Goal: Information Seeking & Learning: Learn about a topic

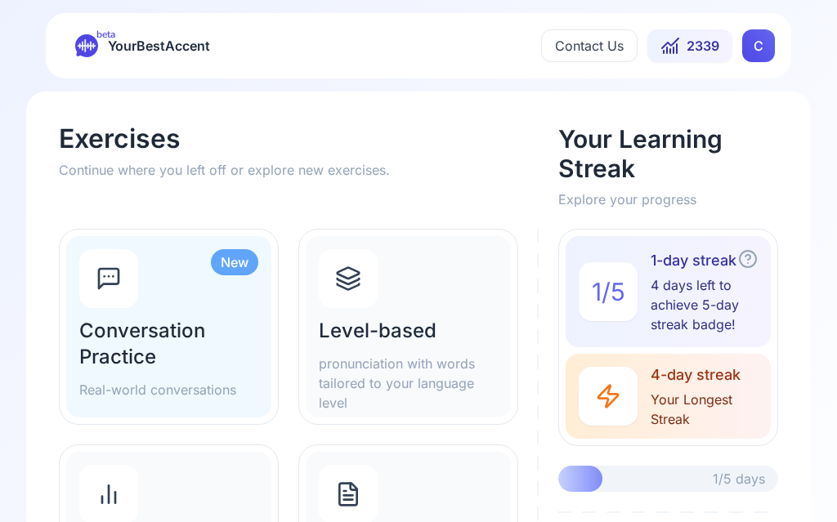
click at [434, 296] on div "Level-based pronunciation with words tailored to your language level" at bounding box center [408, 326] width 205 height 181
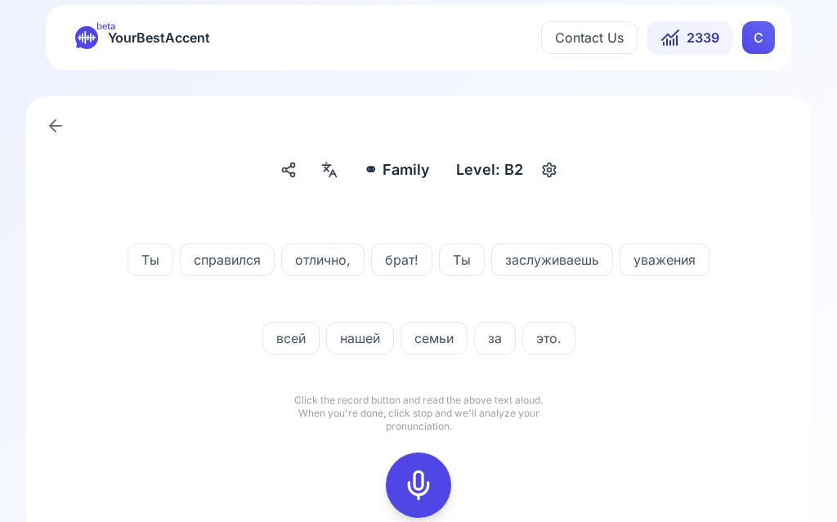
scroll to position [16, 0]
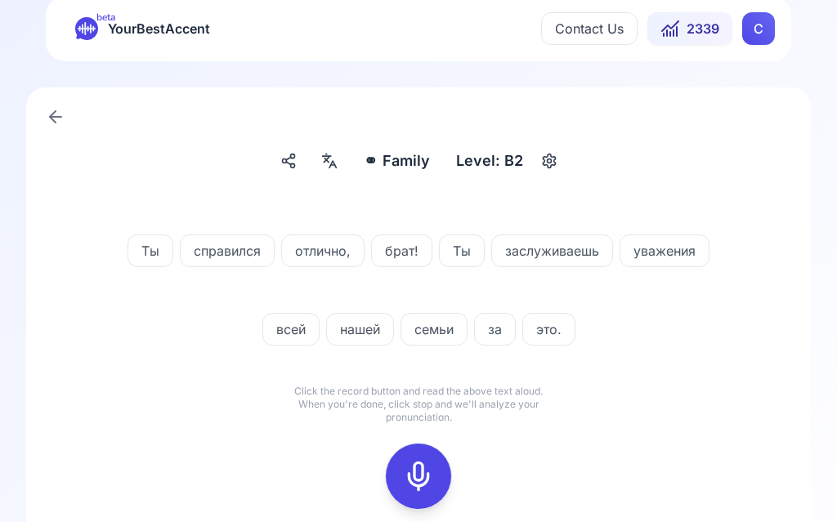
click at [343, 153] on div at bounding box center [329, 162] width 29 height 26
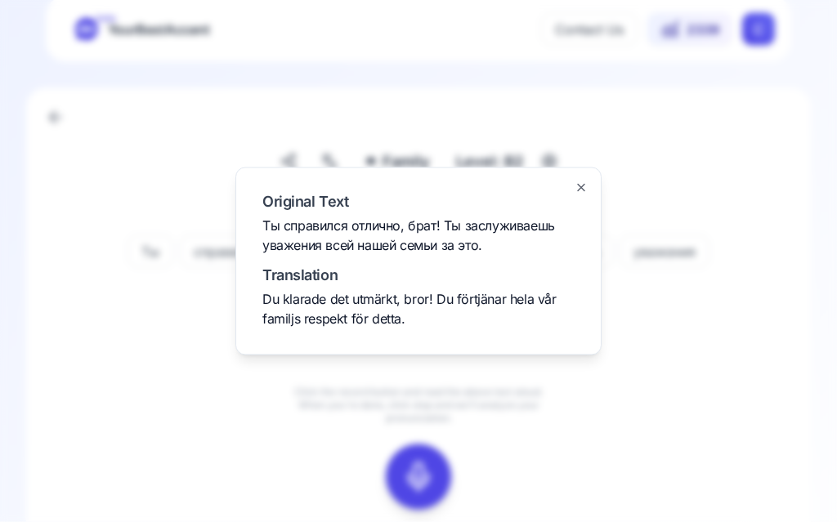
scroll to position [17, 0]
click at [745, 167] on div at bounding box center [418, 261] width 837 height 522
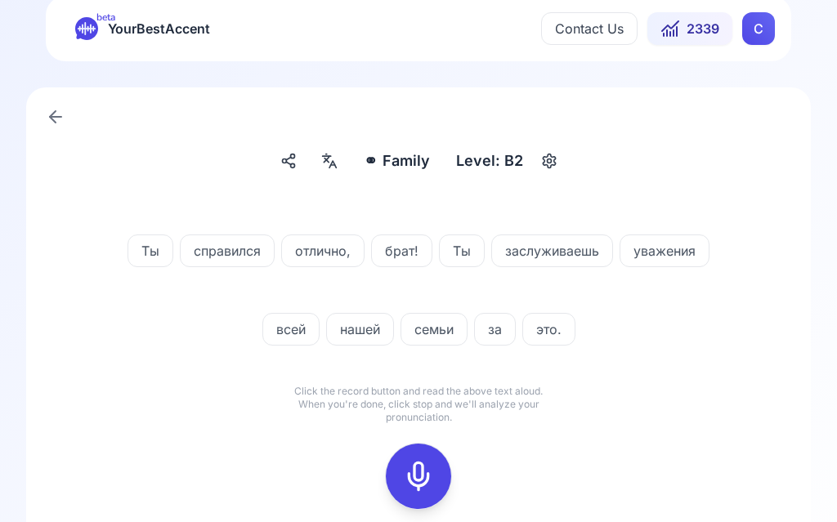
click at [428, 476] on icon at bounding box center [418, 476] width 33 height 33
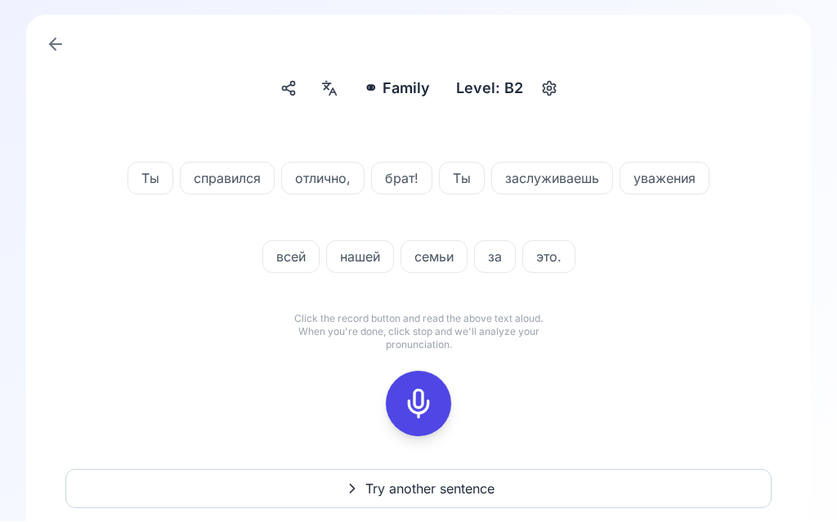
scroll to position [90, 0]
click at [419, 400] on icon at bounding box center [418, 403] width 33 height 33
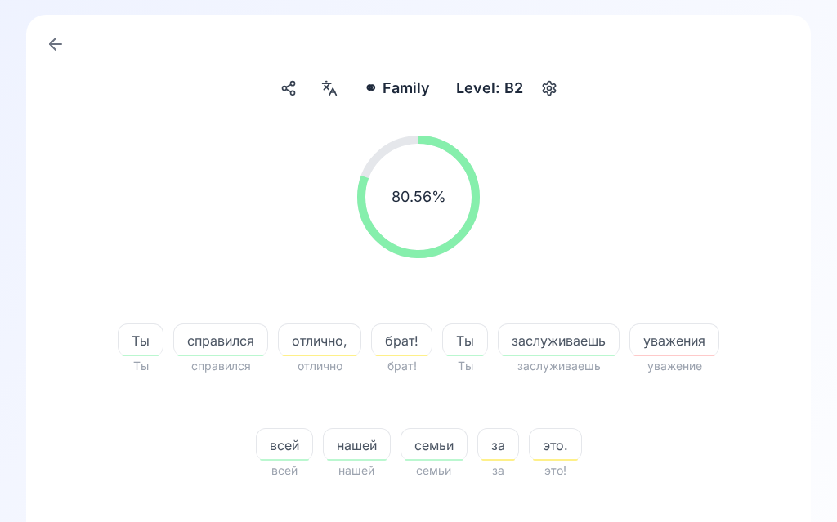
click at [700, 334] on span "уважения" at bounding box center [674, 341] width 88 height 20
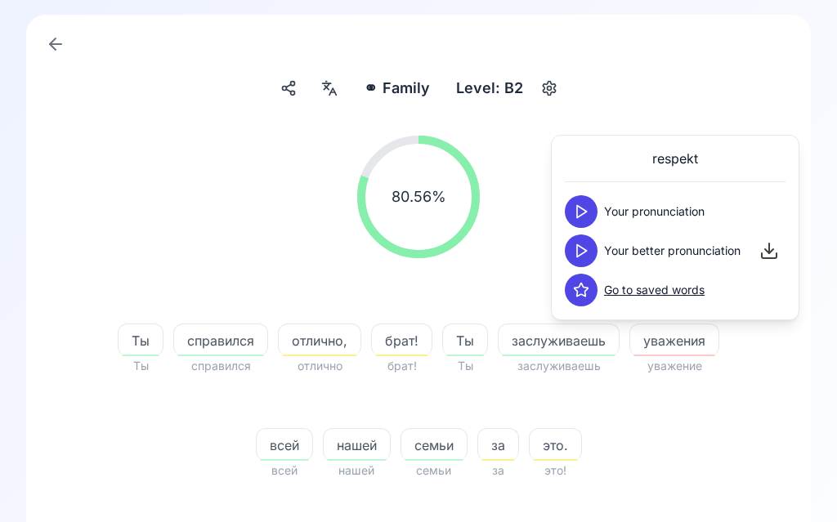
click at [595, 253] on button at bounding box center [581, 251] width 33 height 33
click at [593, 213] on button at bounding box center [581, 211] width 33 height 33
click at [333, 337] on span "отлично," at bounding box center [320, 341] width 82 height 20
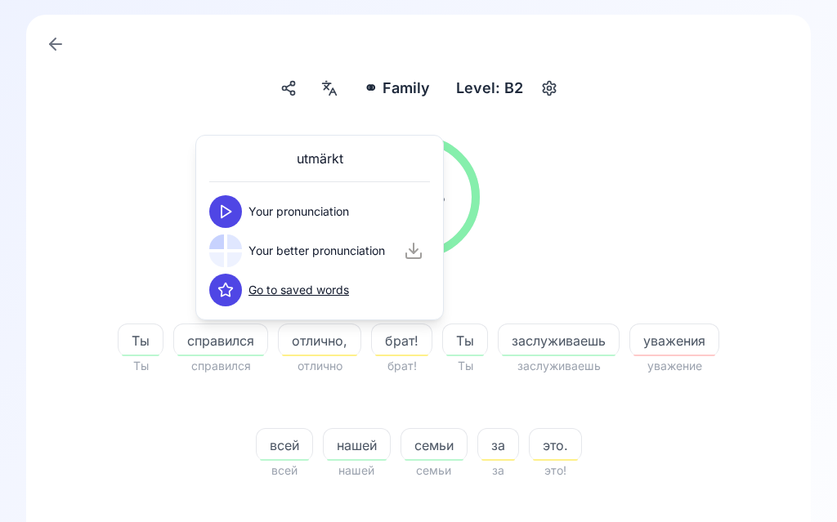
click at [235, 215] on button at bounding box center [225, 211] width 33 height 33
click at [240, 253] on button at bounding box center [225, 251] width 33 height 33
click at [688, 339] on span "уважения" at bounding box center [674, 341] width 88 height 20
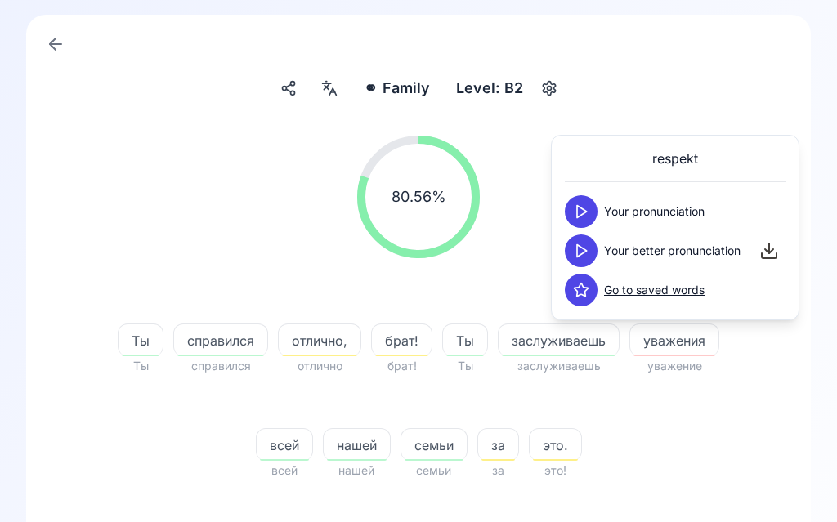
click at [588, 244] on icon at bounding box center [581, 251] width 16 height 16
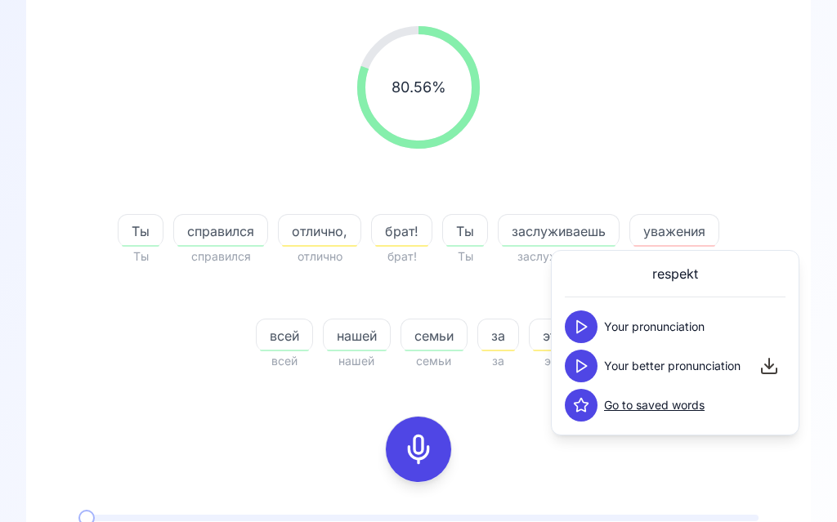
scroll to position [247, 0]
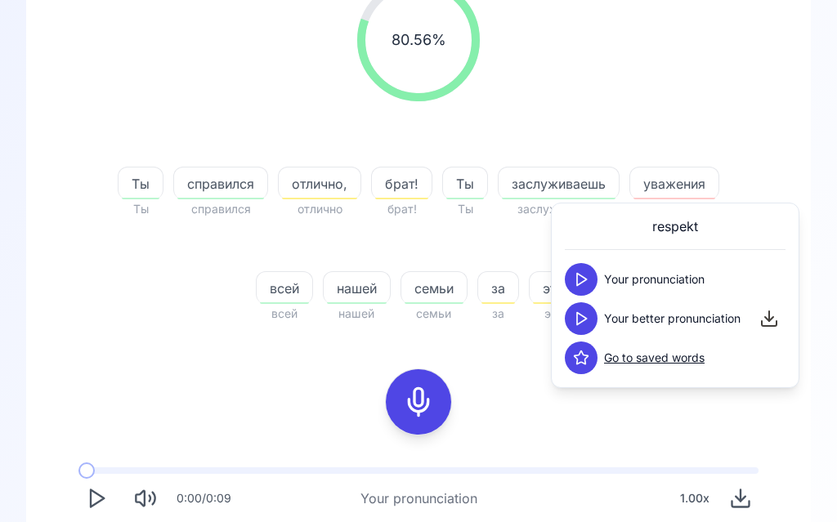
click at [537, 387] on div "80.56 % 80.56 % Ты Ты справился справился отлично, отлично брат! брат! Ты Ты за…" at bounding box center [418, 289] width 706 height 646
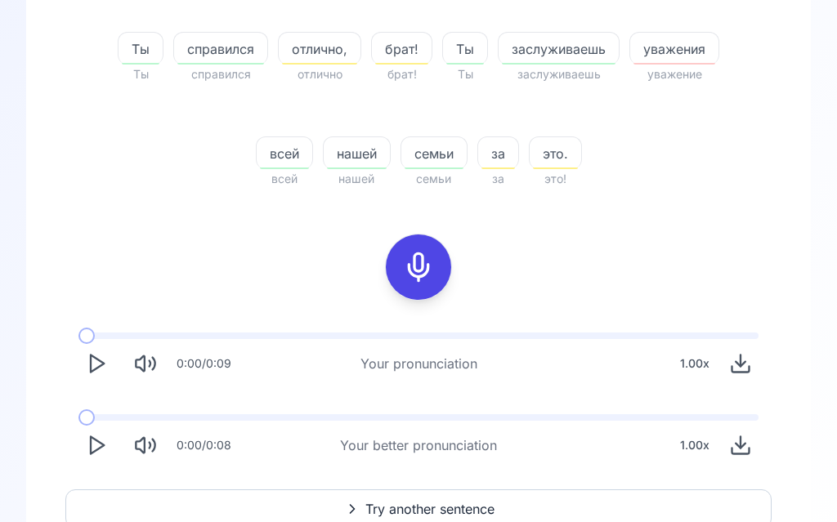
click at [106, 440] on icon "Play" at bounding box center [96, 446] width 23 height 23
click at [440, 505] on span "Try another sentence" at bounding box center [429, 510] width 129 height 20
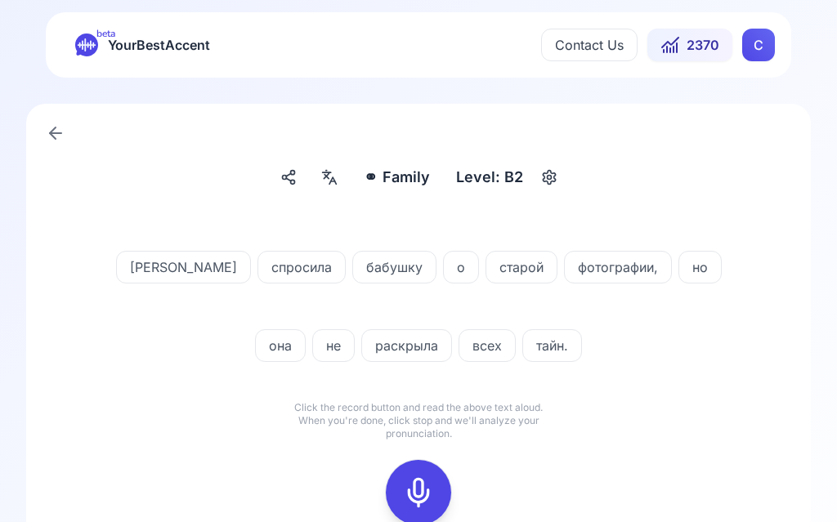
scroll to position [1, 0]
click at [432, 491] on icon at bounding box center [418, 492] width 33 height 33
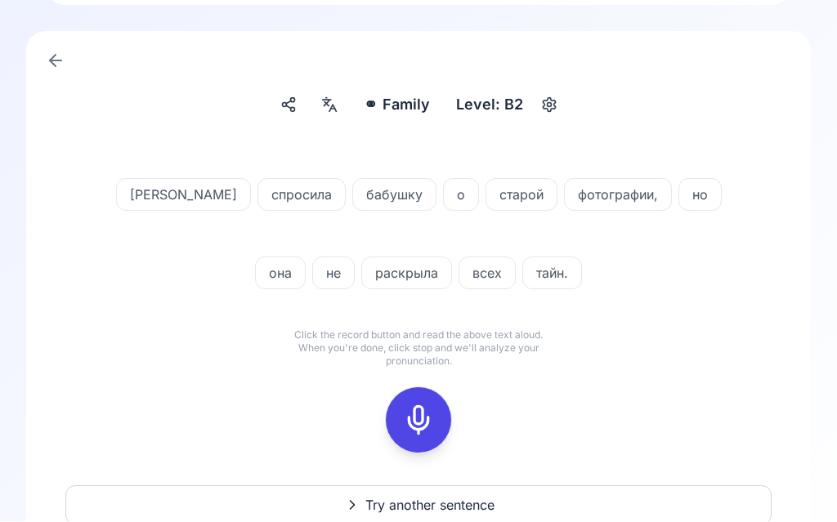
scroll to position [74, 0]
click at [412, 423] on icon at bounding box center [418, 420] width 33 height 33
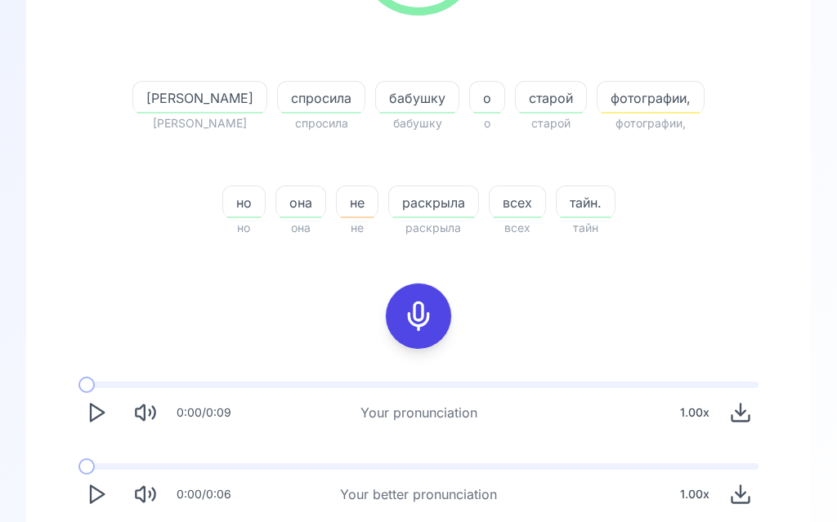
click at [105, 490] on icon "Play" at bounding box center [96, 495] width 23 height 23
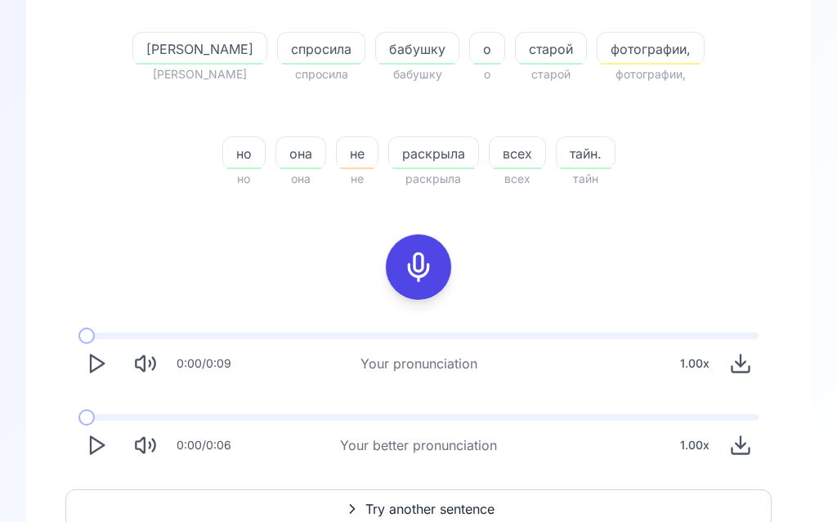
click at [448, 508] on span "Try another sentence" at bounding box center [429, 510] width 129 height 20
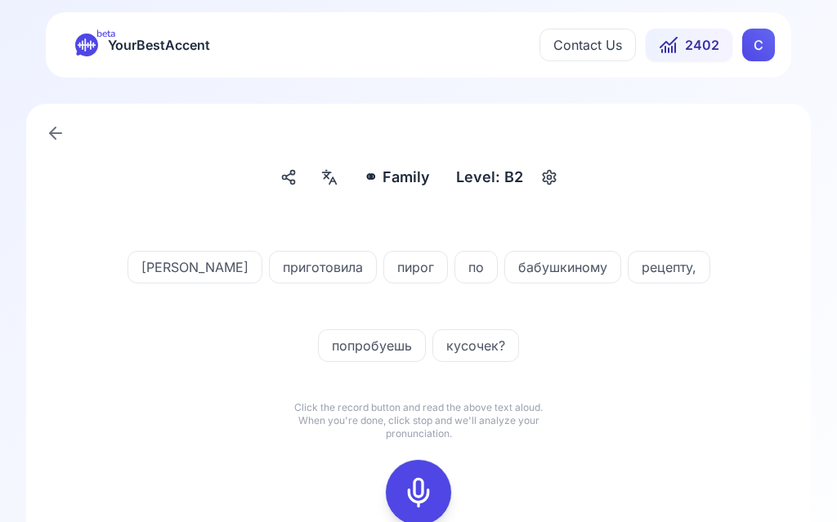
scroll to position [1, 0]
click at [427, 485] on icon at bounding box center [418, 492] width 33 height 33
click at [429, 492] on icon at bounding box center [418, 492] width 33 height 33
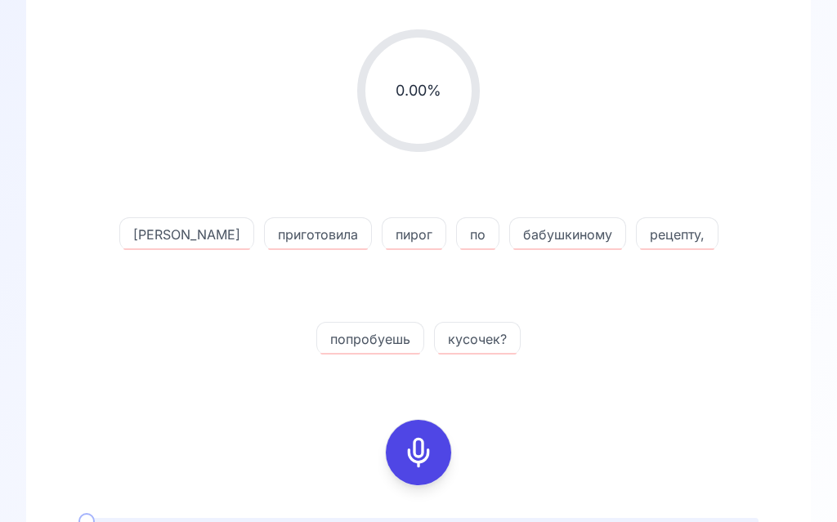
click at [422, 445] on icon at bounding box center [418, 452] width 33 height 33
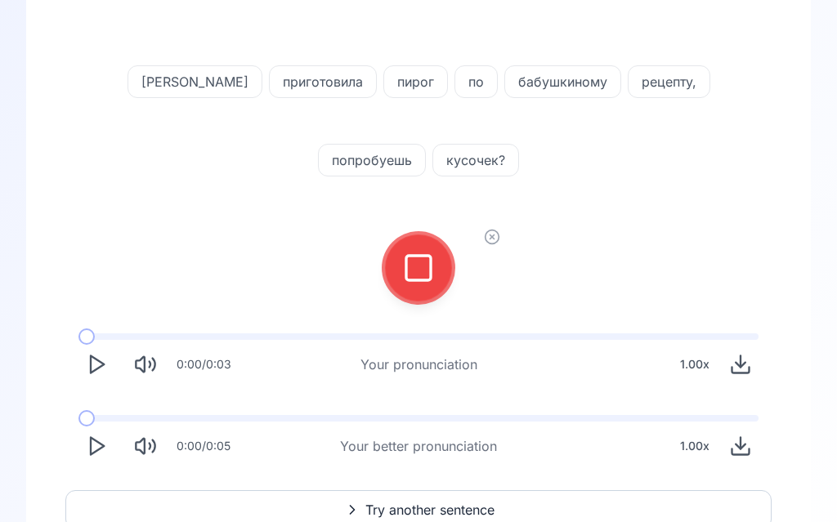
click at [416, 266] on icon at bounding box center [418, 268] width 33 height 33
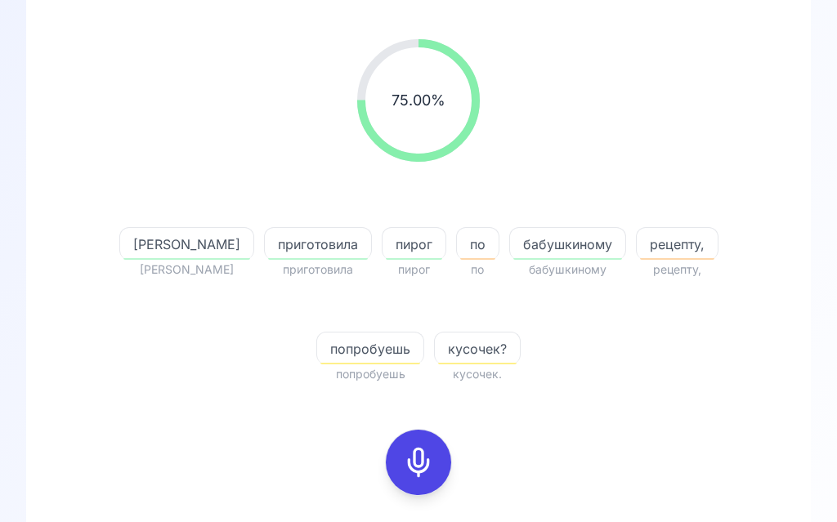
click at [637, 236] on span "рецепту," at bounding box center [677, 245] width 81 height 20
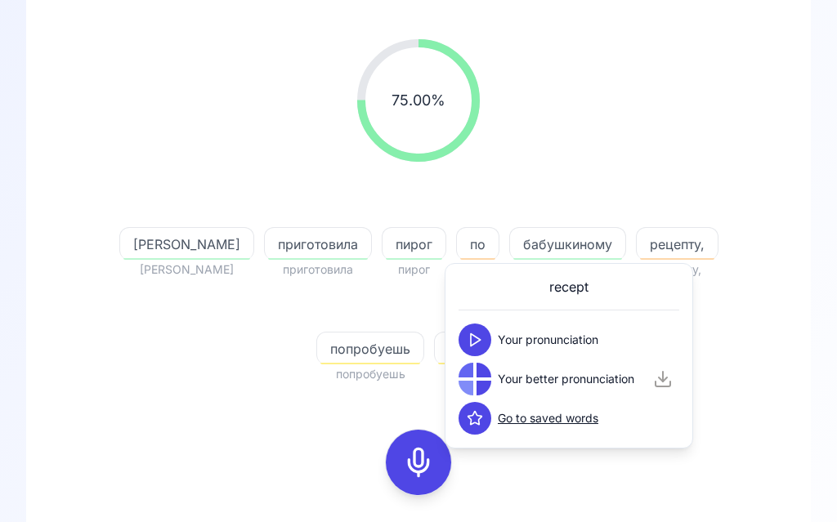
click at [484, 332] on button at bounding box center [474, 340] width 33 height 33
click at [479, 386] on icon at bounding box center [475, 379] width 16 height 16
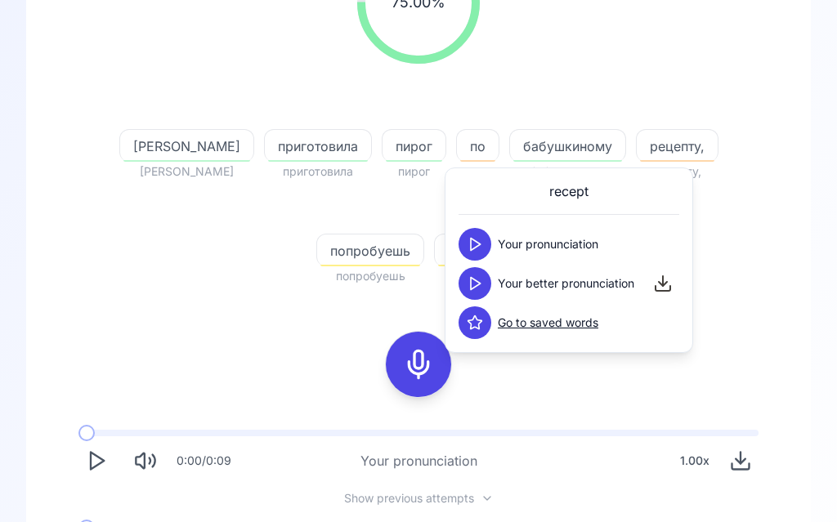
scroll to position [281, 0]
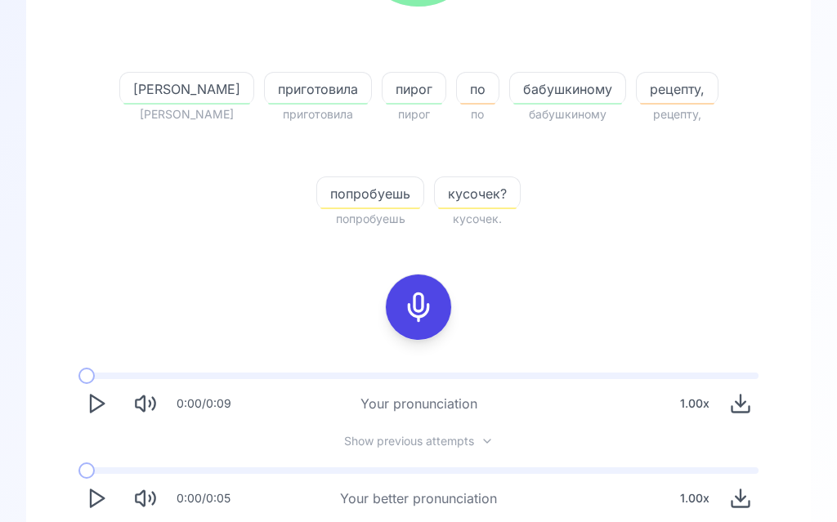
scroll to position [394, 0]
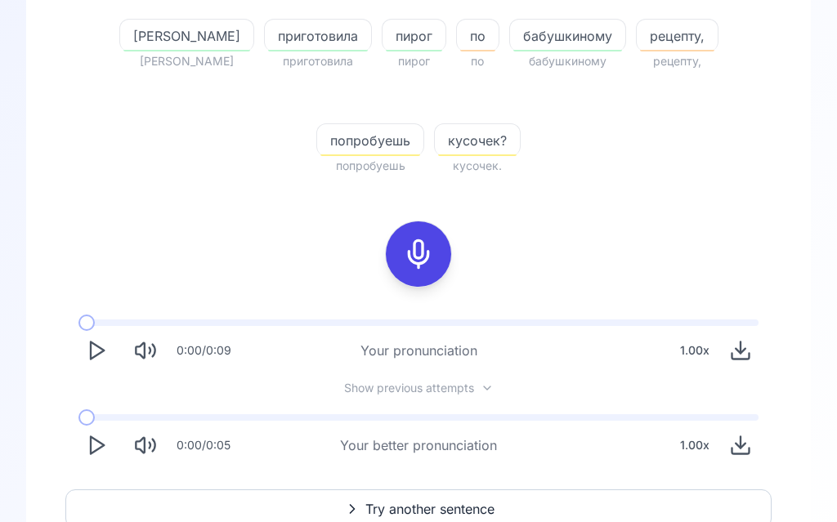
click at [430, 508] on span "Try another sentence" at bounding box center [429, 510] width 129 height 20
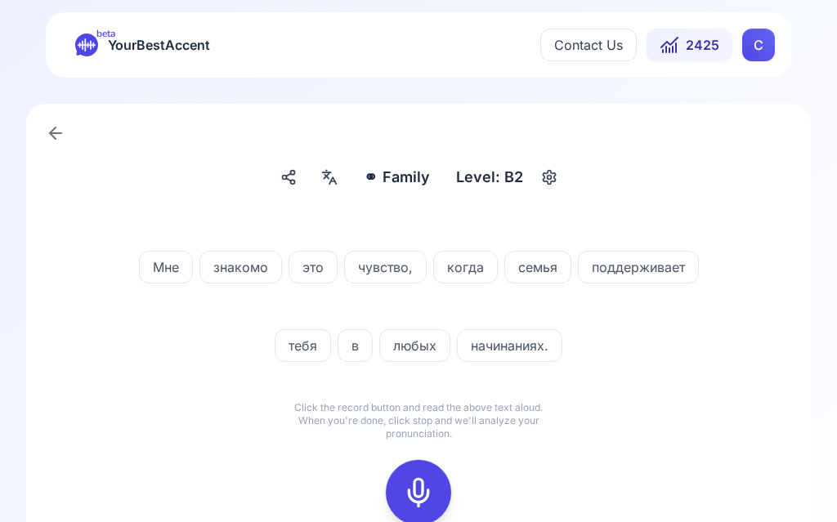
scroll to position [1, 0]
click at [360, 177] on div "⚭ Family Family" at bounding box center [396, 177] width 79 height 29
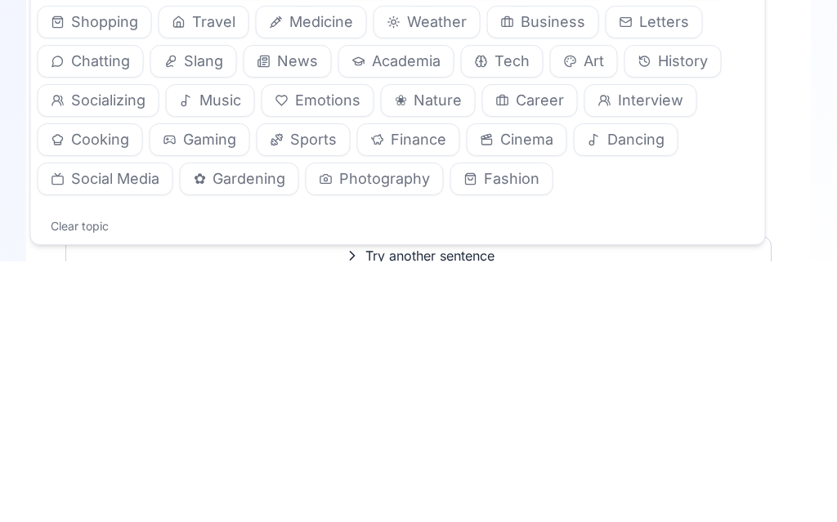
scroll to position [64, 0]
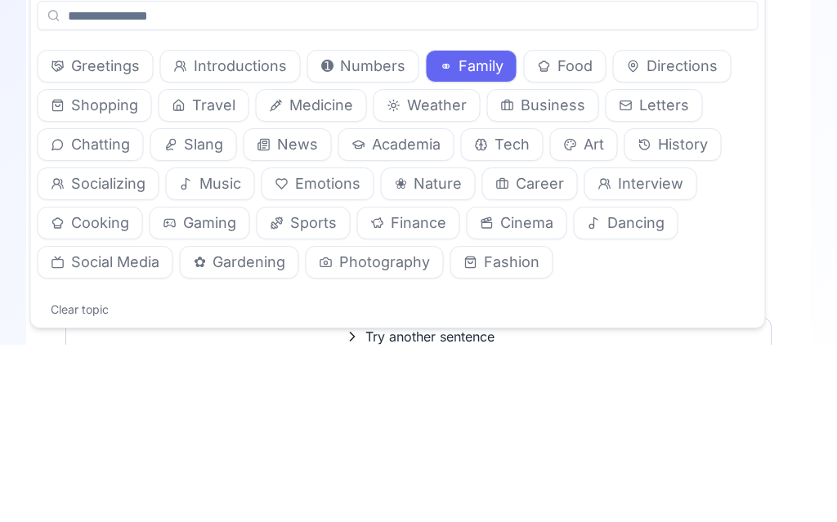
click at [127, 346] on button "Socializing" at bounding box center [99, 362] width 122 height 33
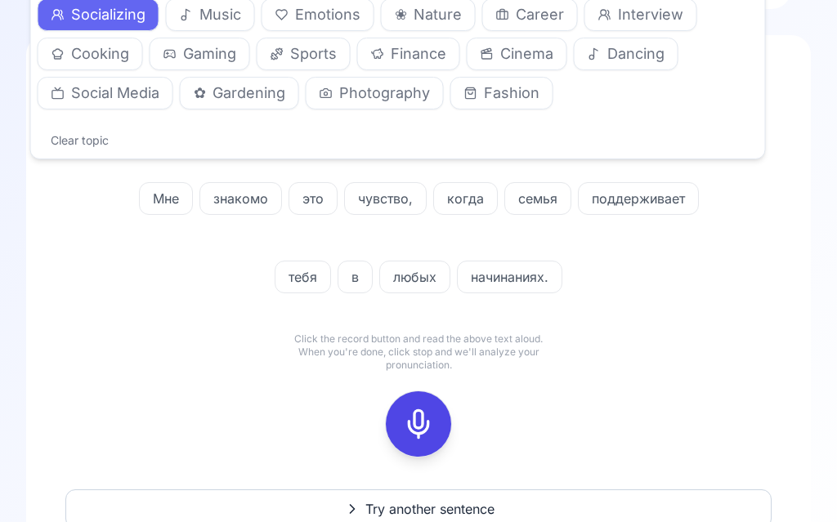
scroll to position [0, 0]
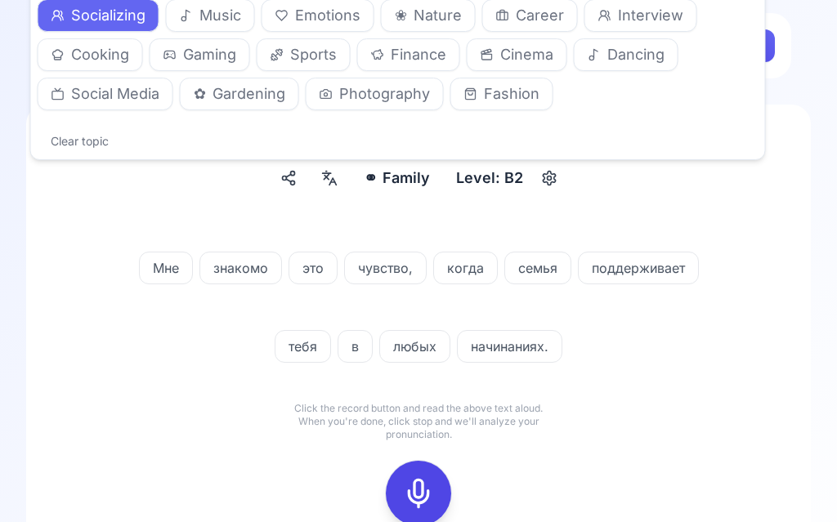
click at [110, 12] on span "Socializing" at bounding box center [108, 15] width 74 height 23
click at [120, 17] on span "Socializing" at bounding box center [108, 15] width 74 height 23
click at [92, 142] on button "Clear topic" at bounding box center [80, 141] width 84 height 23
click at [125, 26] on span "Socializing" at bounding box center [108, 15] width 74 height 23
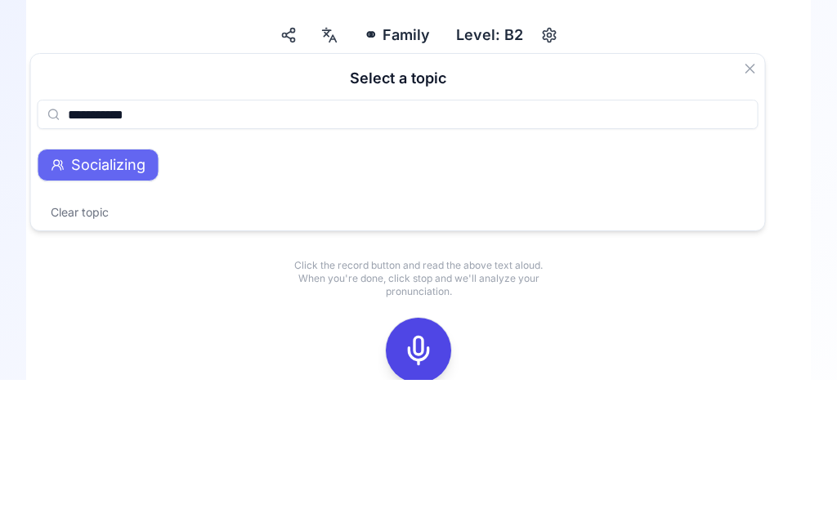
click at [106, 297] on span "Socializing" at bounding box center [108, 308] width 74 height 23
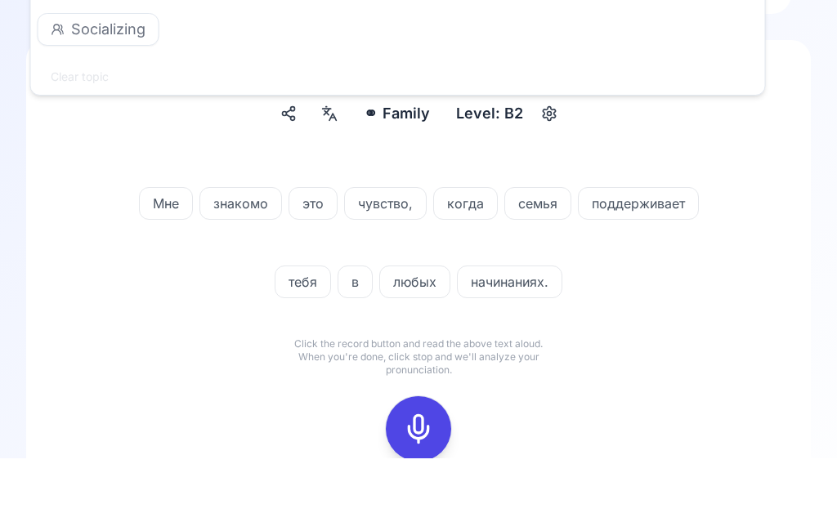
click at [118, 83] on span "Socializing" at bounding box center [108, 94] width 74 height 23
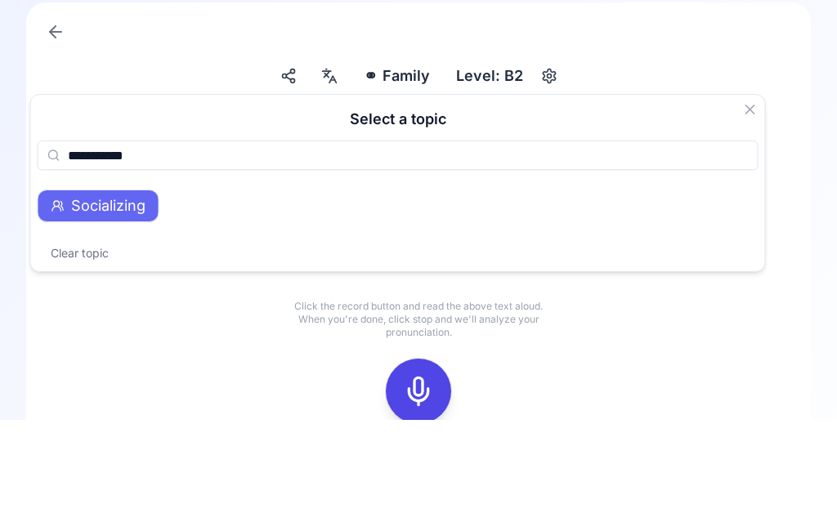
click at [115, 297] on span "Socializing" at bounding box center [108, 308] width 74 height 23
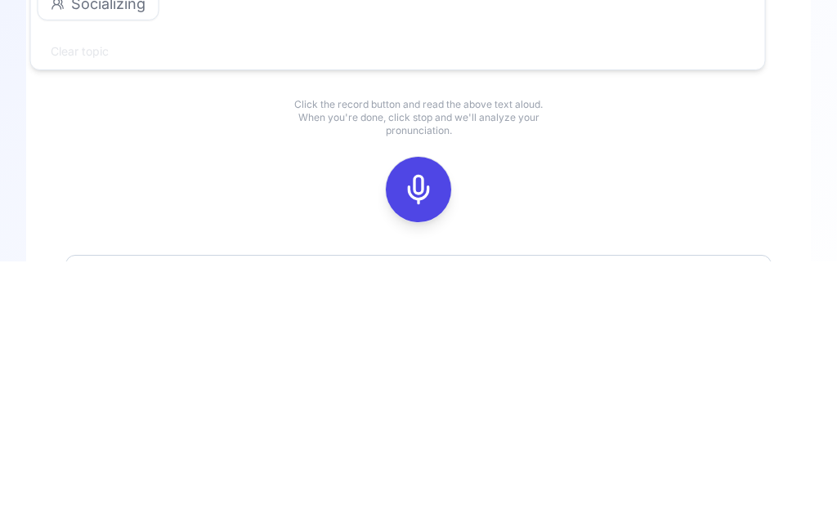
click at [428, 435] on icon at bounding box center [418, 451] width 33 height 33
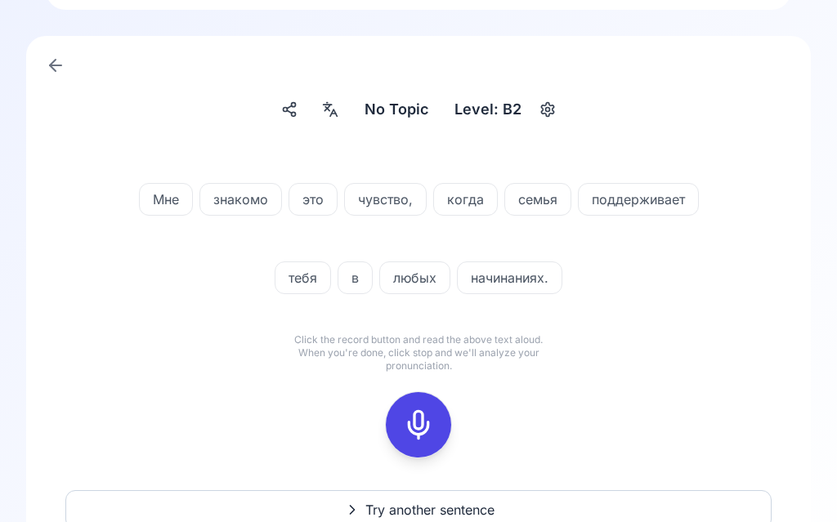
scroll to position [141, 0]
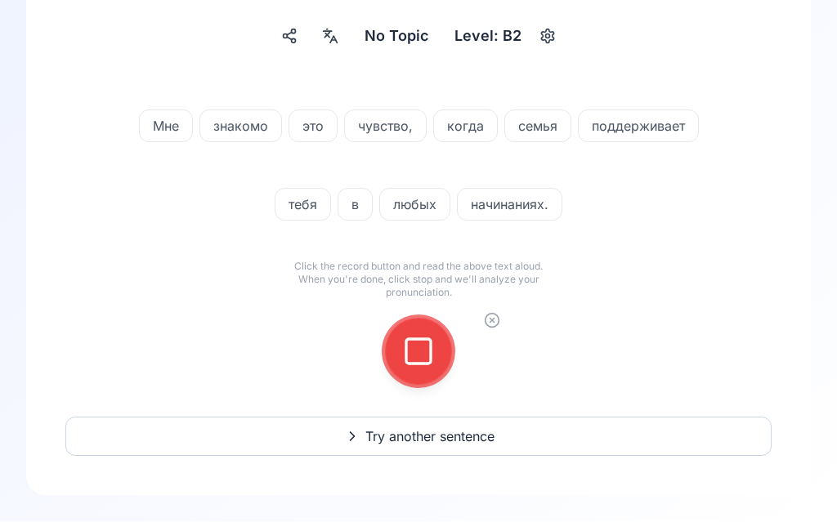
click at [432, 347] on icon at bounding box center [418, 352] width 33 height 33
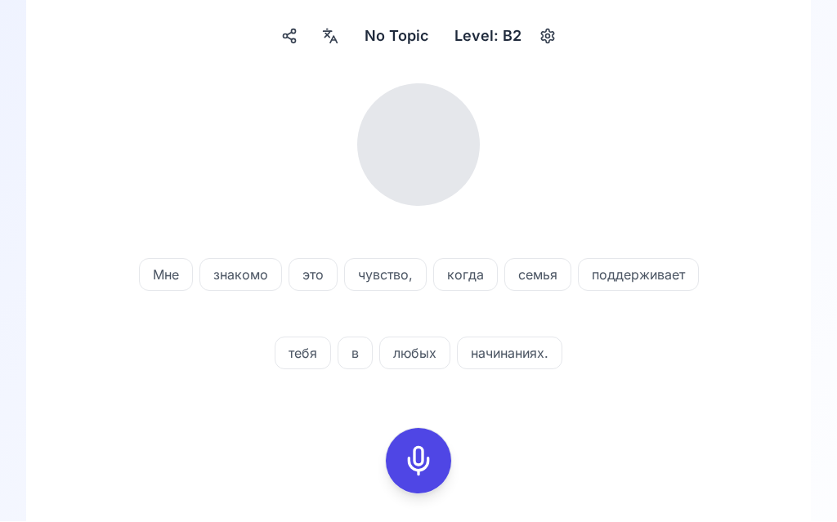
scroll to position [102, 0]
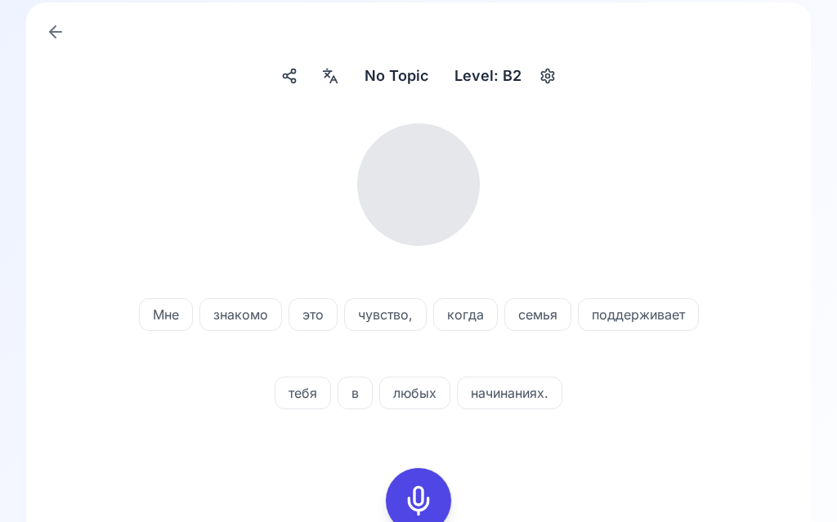
click at [430, 479] on div at bounding box center [418, 500] width 39 height 65
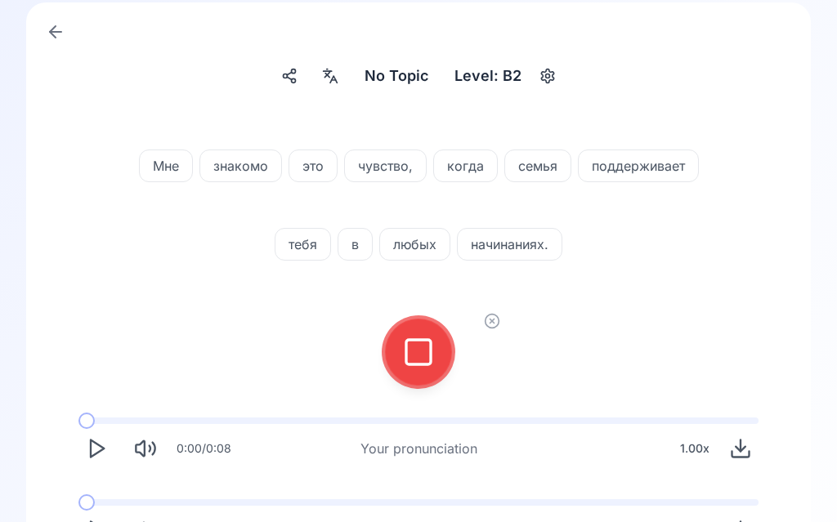
click at [418, 346] on icon at bounding box center [418, 352] width 33 height 33
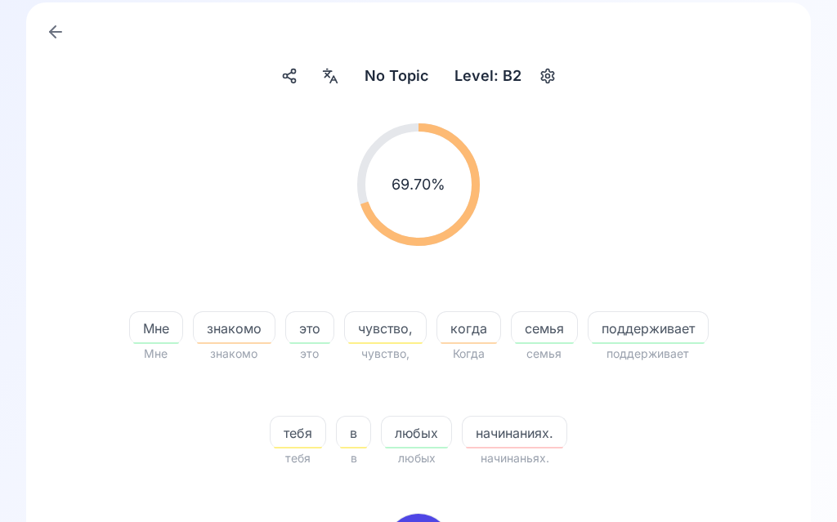
click at [340, 70] on icon at bounding box center [330, 76] width 20 height 16
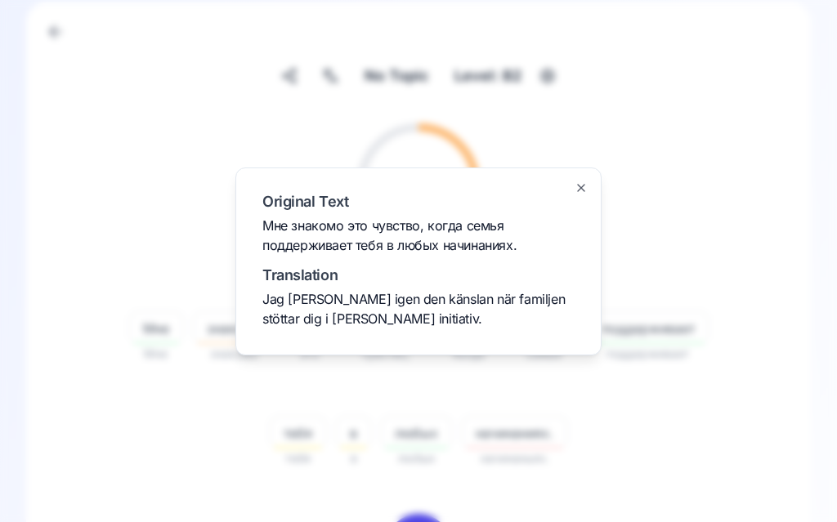
click at [727, 129] on div at bounding box center [418, 261] width 837 height 522
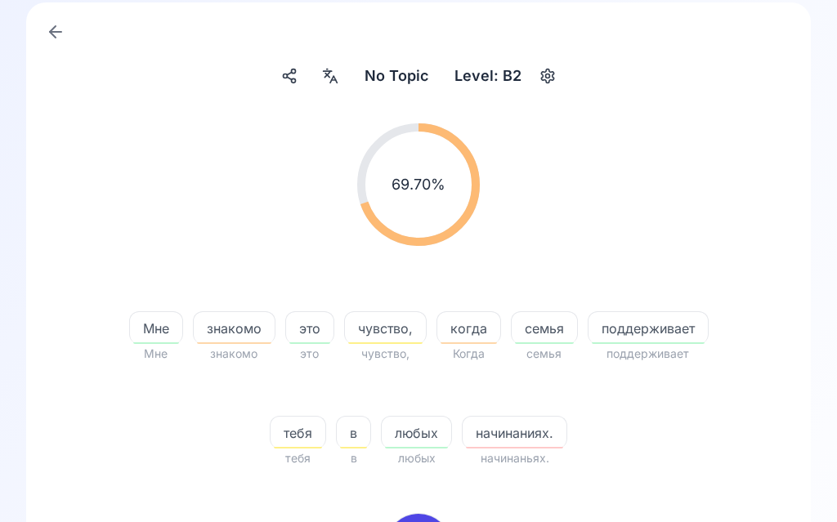
click at [769, 197] on div "69.70 % 69.70 %" at bounding box center [418, 184] width 706 height 149
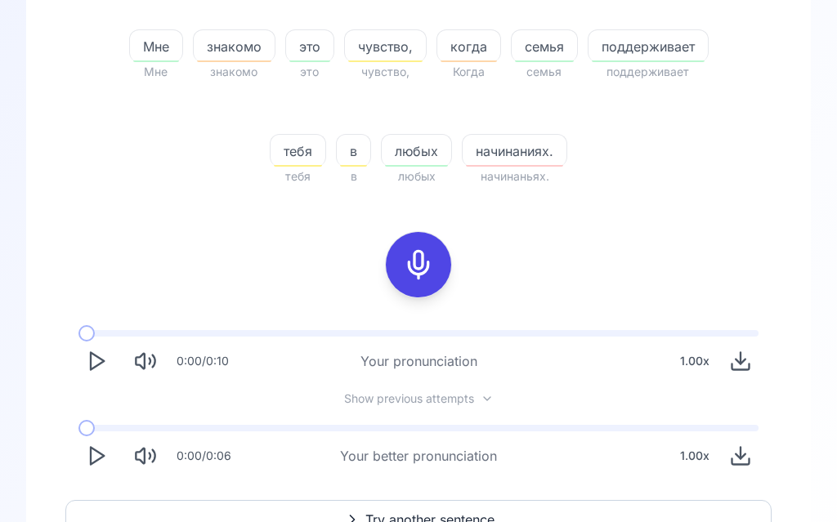
scroll to position [384, 0]
click at [108, 460] on button "Play" at bounding box center [96, 456] width 36 height 36
click at [454, 516] on span "Try another sentence" at bounding box center [429, 519] width 129 height 20
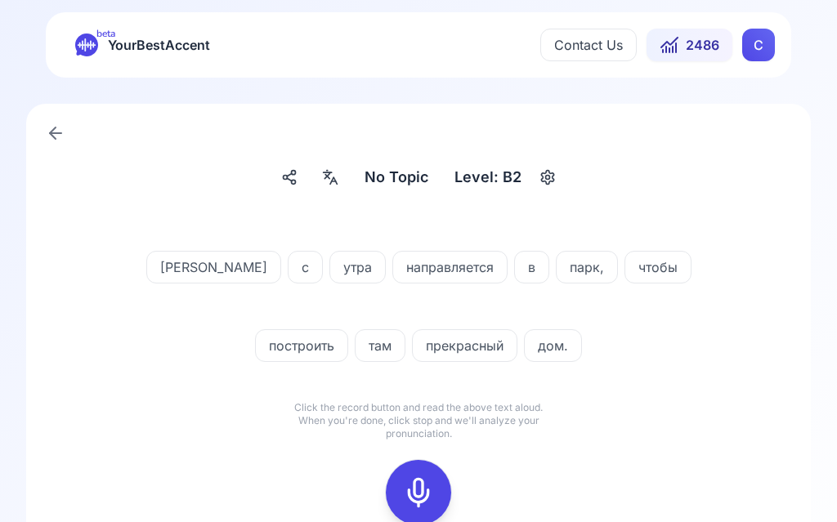
scroll to position [1, 0]
click at [340, 177] on icon at bounding box center [330, 177] width 20 height 16
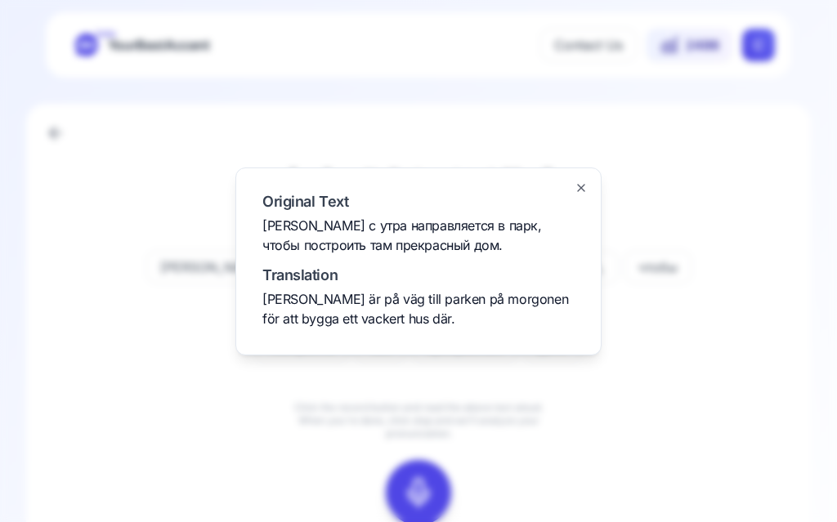
click at [709, 390] on div at bounding box center [418, 261] width 837 height 522
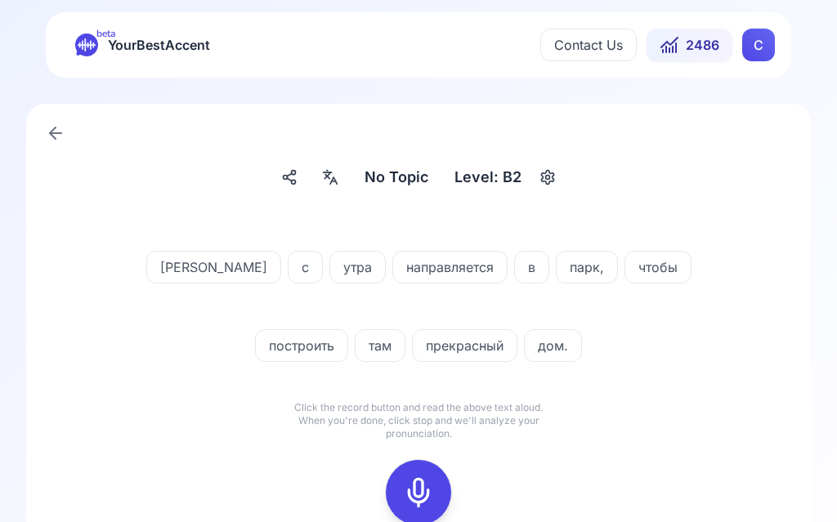
click at [416, 473] on div at bounding box center [418, 492] width 39 height 65
click at [417, 492] on icon at bounding box center [418, 492] width 33 height 33
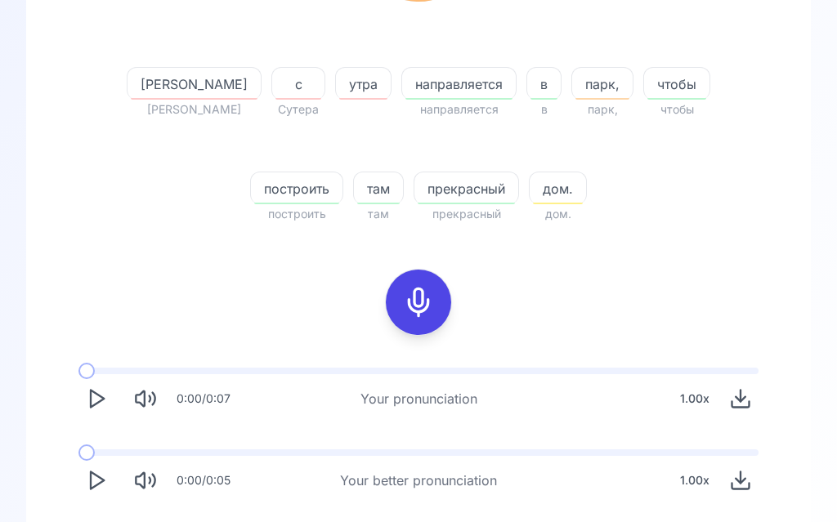
scroll to position [347, 0]
click at [101, 484] on icon "Play" at bounding box center [96, 480] width 23 height 23
click at [434, 294] on div at bounding box center [418, 302] width 39 height 65
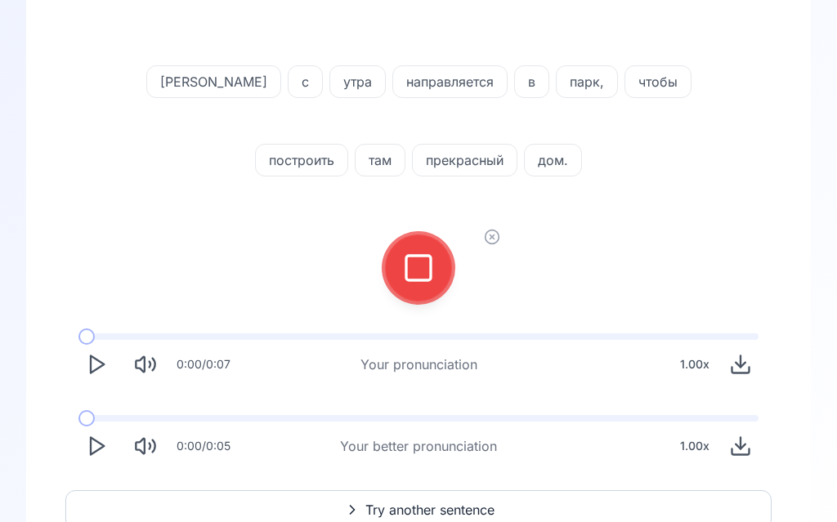
click at [419, 266] on icon at bounding box center [418, 268] width 33 height 33
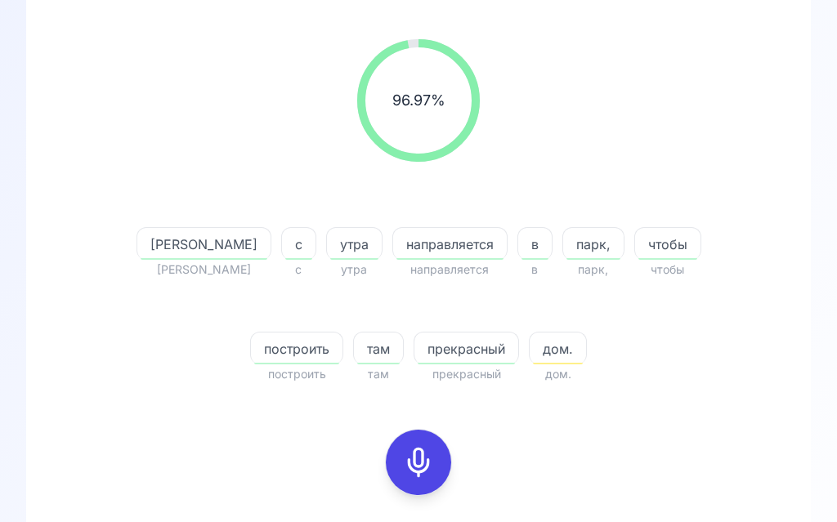
click at [530, 345] on span "дом." at bounding box center [558, 349] width 56 height 20
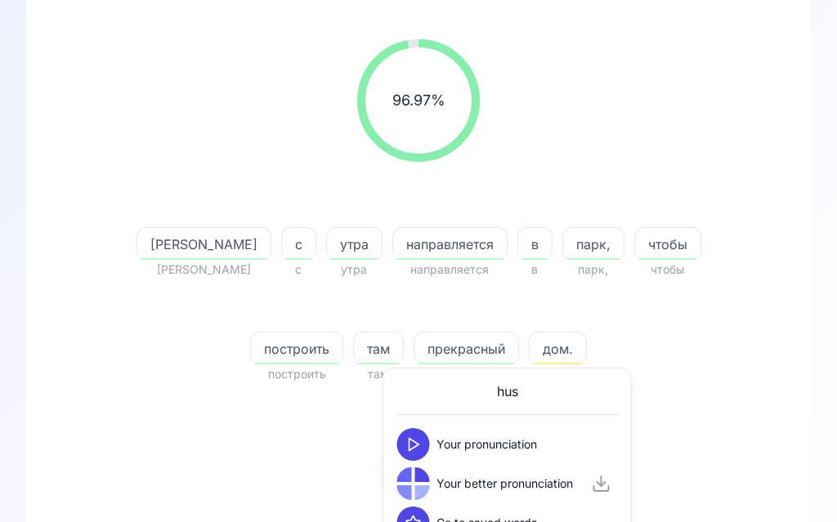
click at [425, 438] on button at bounding box center [413, 444] width 33 height 33
click at [423, 485] on button at bounding box center [413, 483] width 33 height 33
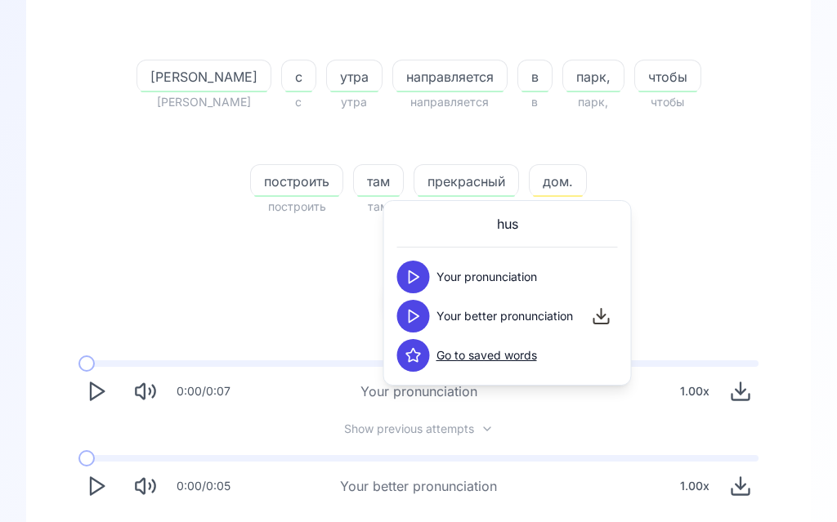
scroll to position [355, 0]
click at [105, 496] on icon "Play" at bounding box center [96, 485] width 23 height 23
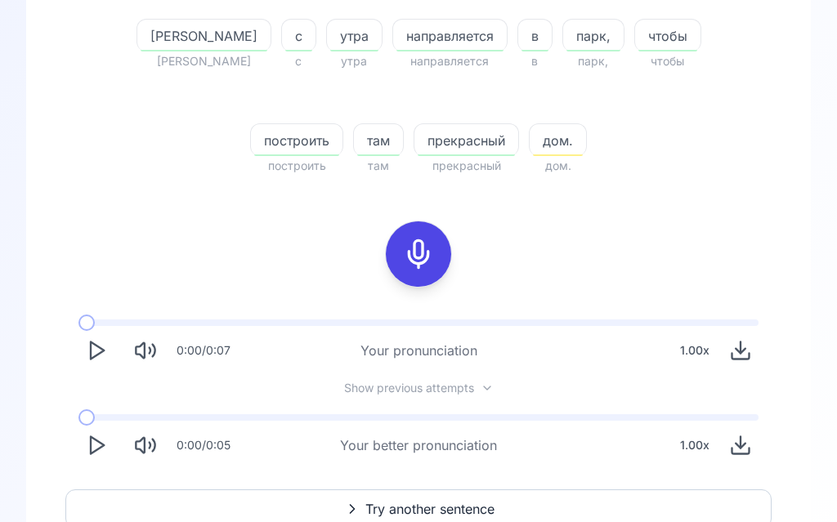
scroll to position [394, 0]
click at [445, 512] on span "Try another sentence" at bounding box center [429, 510] width 129 height 20
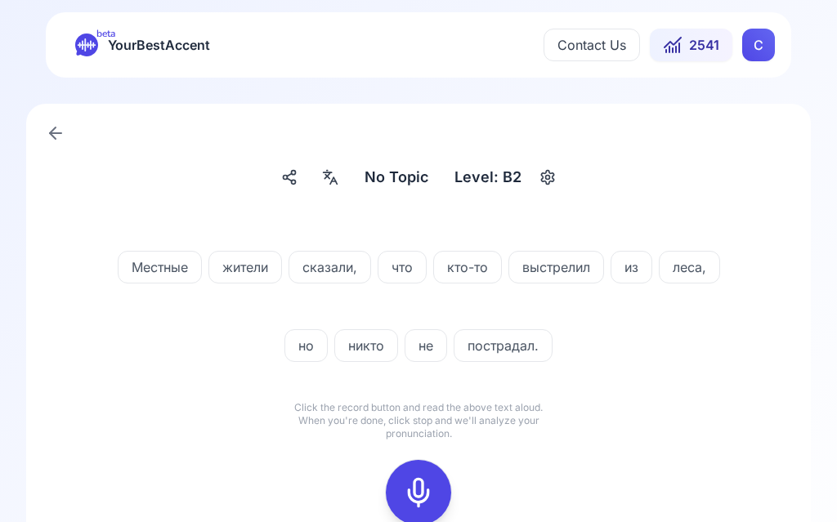
scroll to position [1, 0]
click at [345, 181] on div at bounding box center [329, 177] width 29 height 26
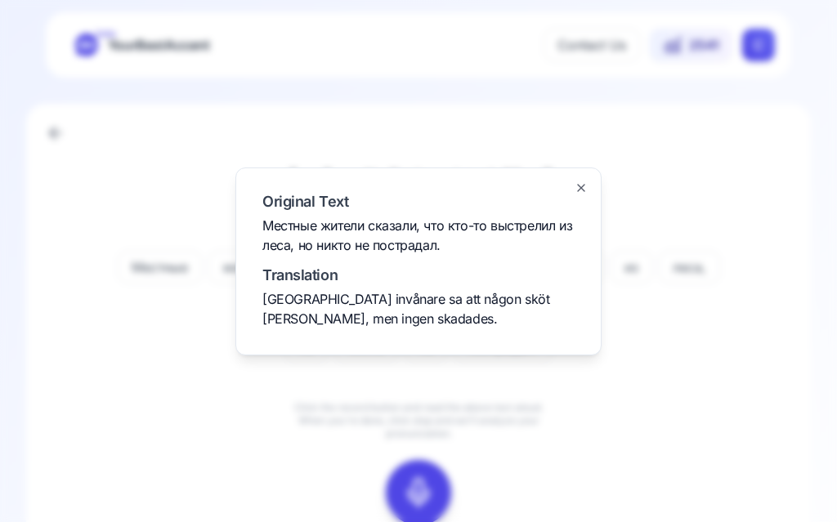
click at [680, 406] on div at bounding box center [418, 261] width 837 height 522
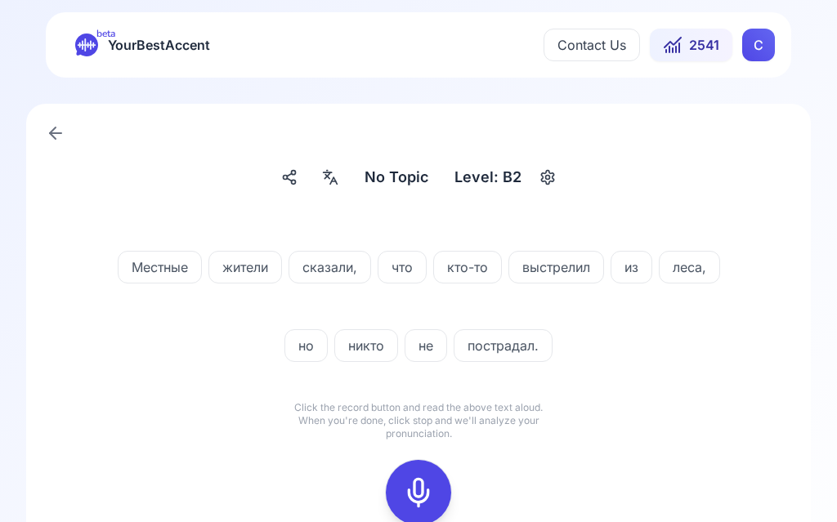
click at [418, 497] on icon at bounding box center [418, 492] width 33 height 33
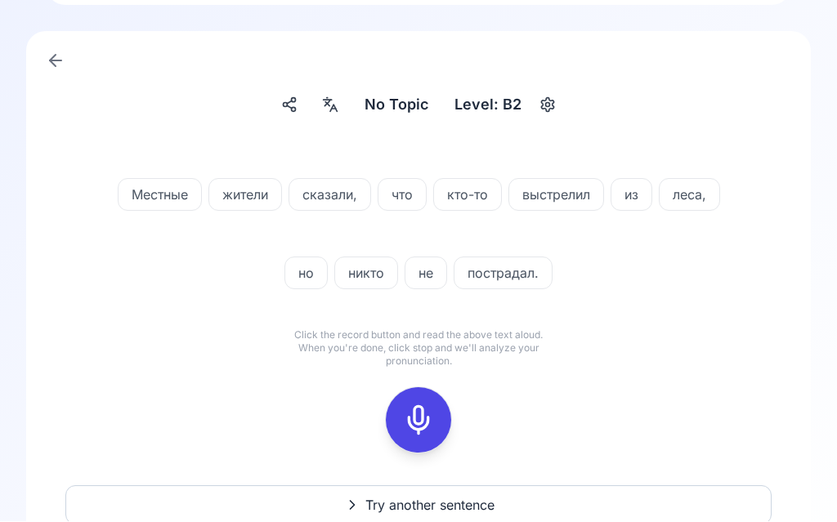
scroll to position [74, 0]
click at [424, 426] on icon at bounding box center [418, 420] width 33 height 33
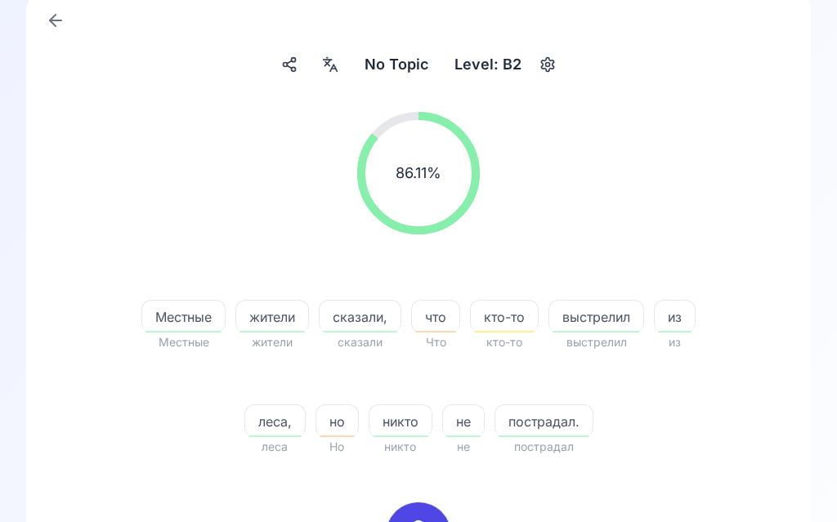
scroll to position [124, 0]
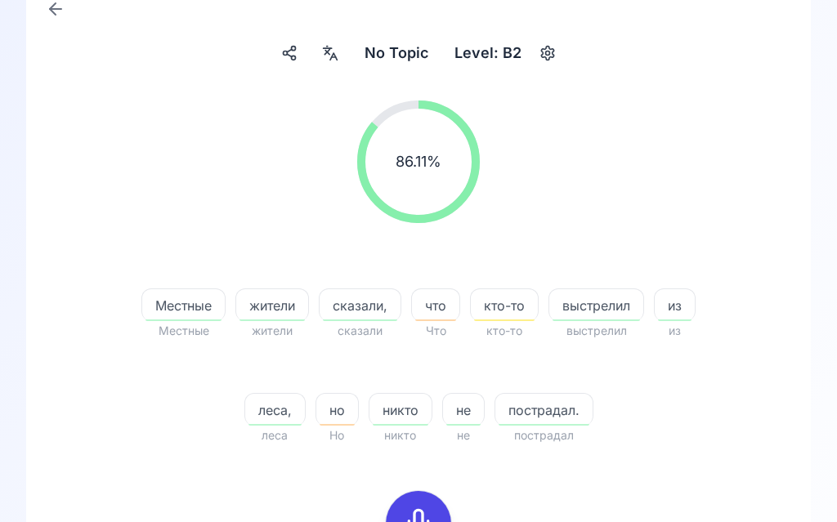
click at [342, 411] on span "но" at bounding box center [337, 411] width 42 height 20
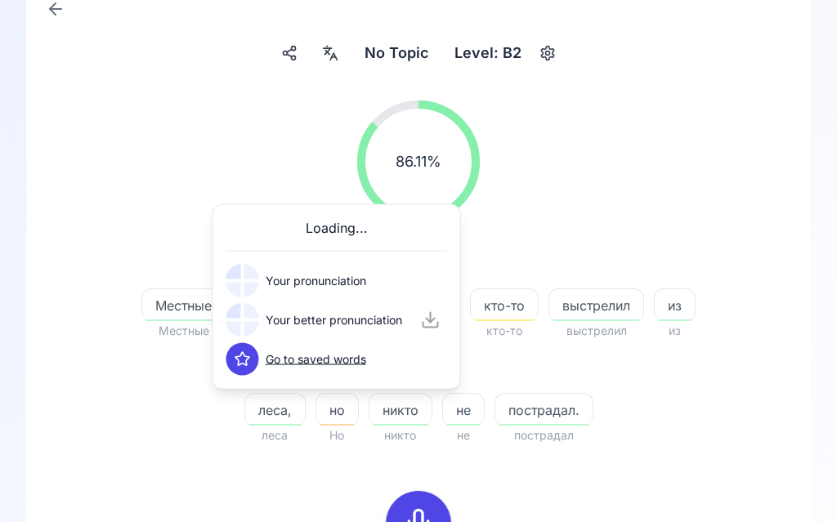
scroll to position [125, 0]
click at [256, 280] on button at bounding box center [242, 281] width 33 height 33
click at [258, 317] on button at bounding box center [242, 320] width 33 height 33
click at [736, 164] on div "86.11 % 86.11 %" at bounding box center [418, 161] width 706 height 149
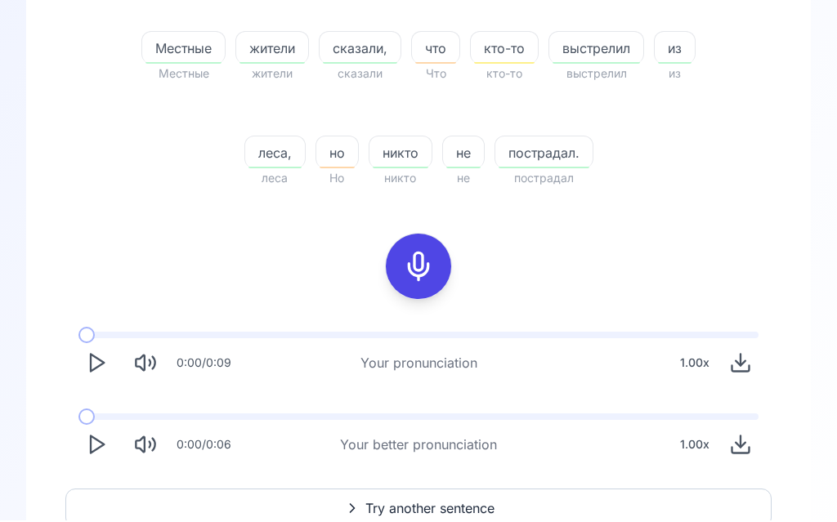
scroll to position [381, 0]
click at [100, 448] on polygon "Play" at bounding box center [97, 446] width 13 height 17
click at [105, 458] on button "Play" at bounding box center [96, 446] width 36 height 36
click at [441, 503] on span "Try another sentence" at bounding box center [429, 510] width 129 height 20
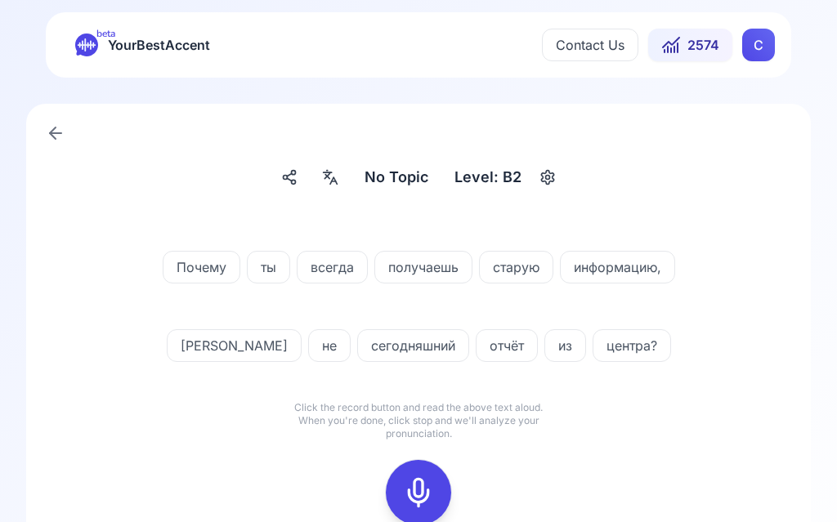
scroll to position [1, 0]
click at [430, 485] on rect at bounding box center [418, 493] width 25 height 25
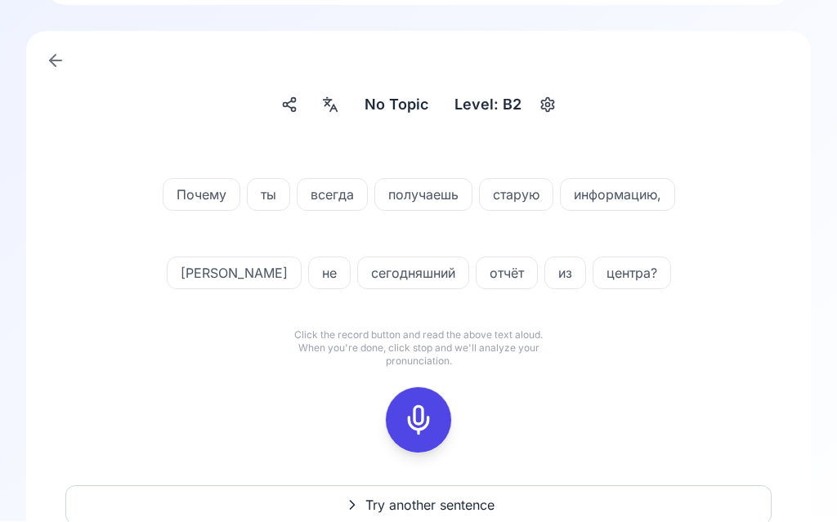
scroll to position [74, 0]
click at [422, 412] on icon at bounding box center [418, 420] width 33 height 33
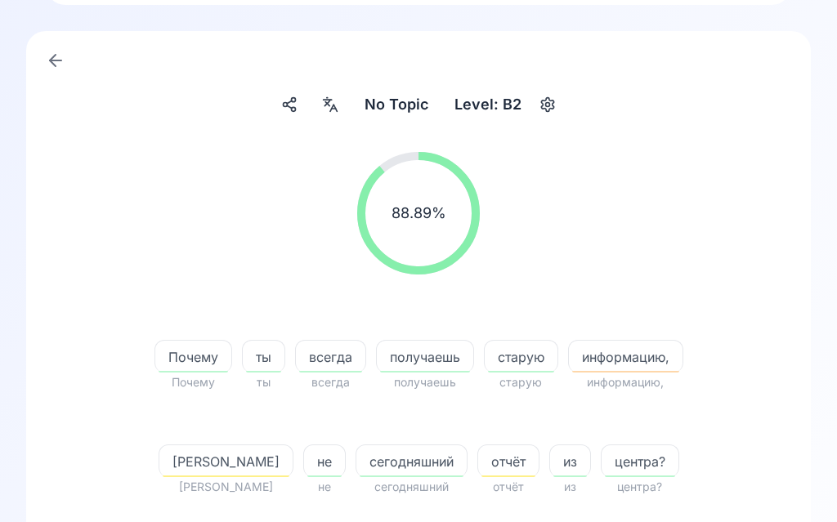
click at [337, 102] on icon at bounding box center [330, 104] width 20 height 16
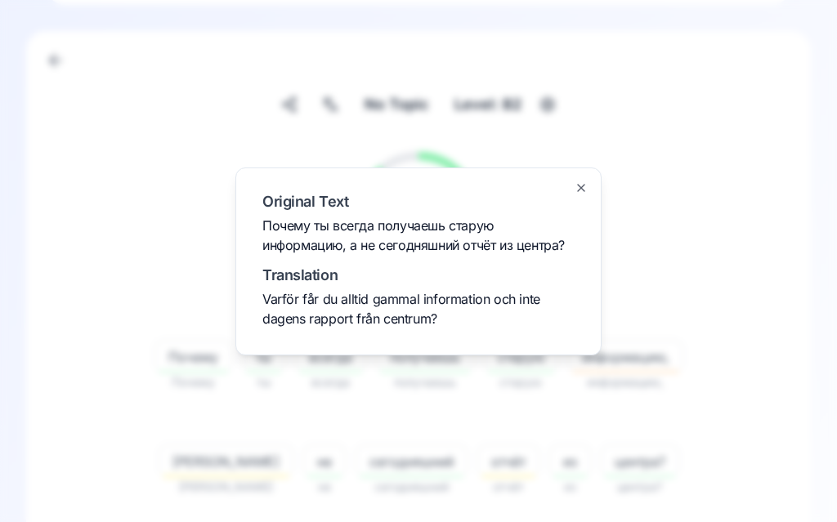
click at [770, 230] on div at bounding box center [418, 261] width 837 height 522
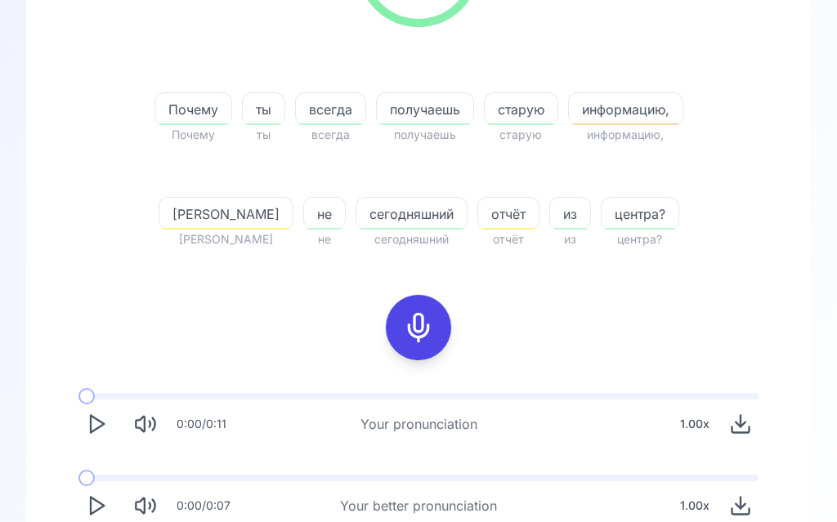
click at [110, 512] on button "Play" at bounding box center [96, 507] width 36 height 36
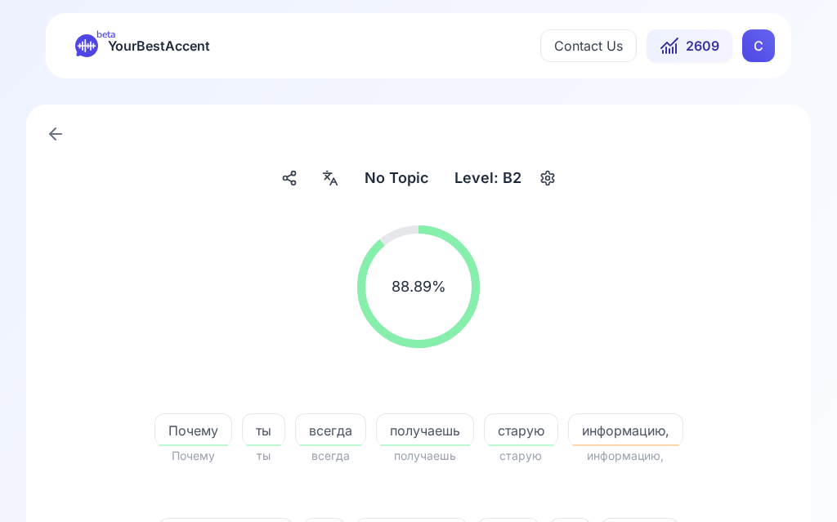
scroll to position [0, 0]
click at [344, 180] on div at bounding box center [329, 178] width 29 height 26
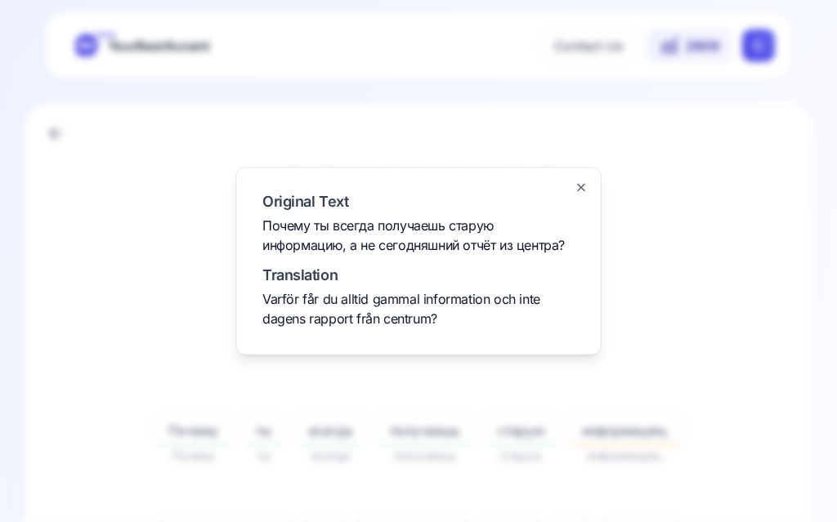
scroll to position [1, 0]
click at [736, 244] on div at bounding box center [418, 261] width 837 height 522
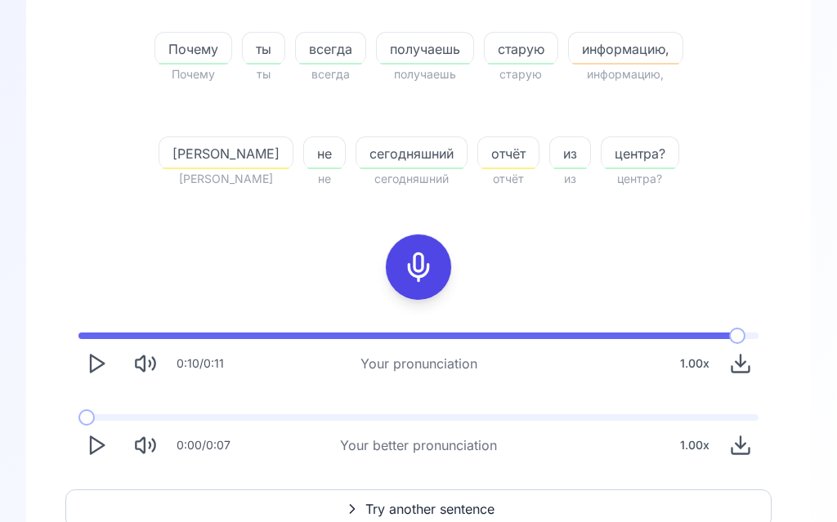
click at [747, 320] on div "0:10 / 0:11 Your pronunciation 1.00 x" at bounding box center [418, 357] width 706 height 75
click at [435, 515] on span "Try another sentence" at bounding box center [429, 510] width 129 height 20
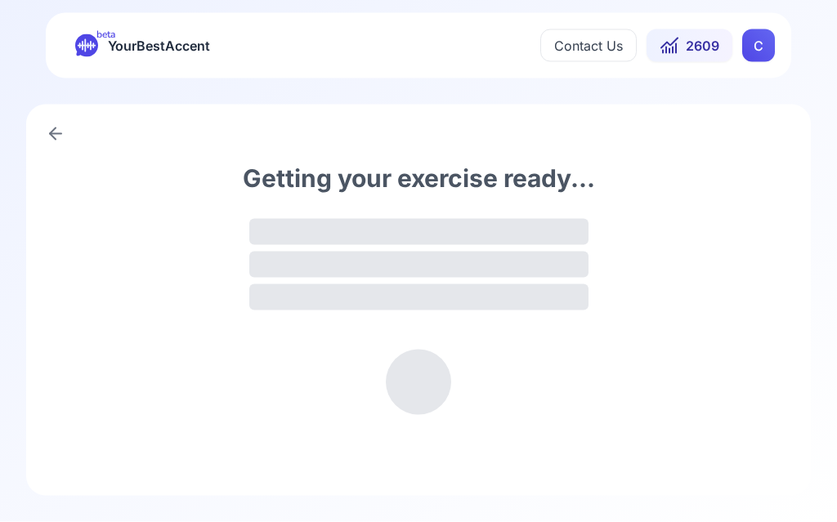
scroll to position [1, 0]
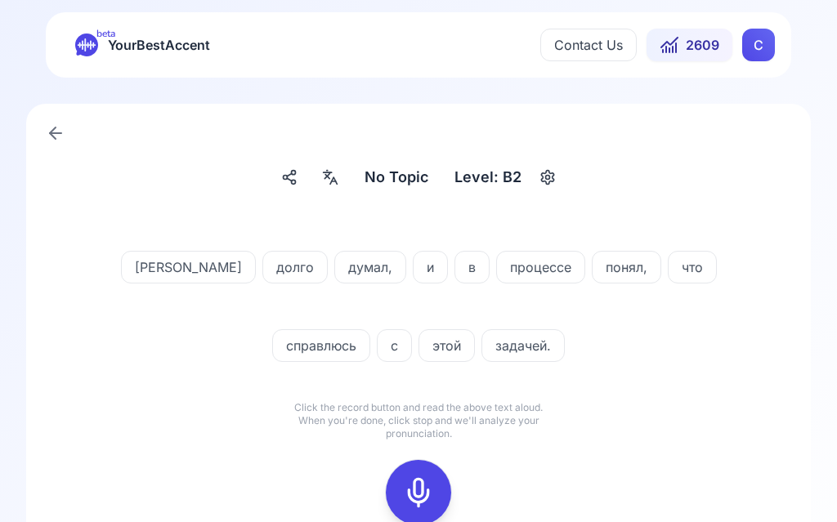
click at [330, 184] on icon at bounding box center [330, 177] width 20 height 16
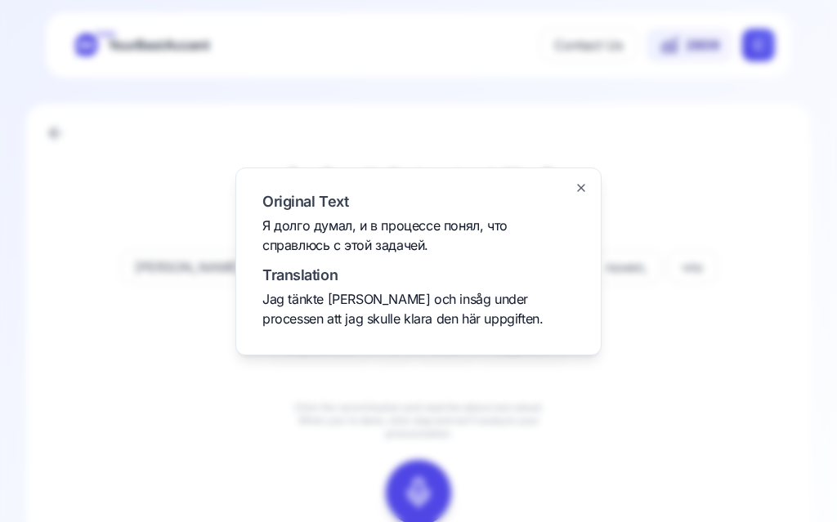
click at [711, 427] on div at bounding box center [418, 261] width 837 height 522
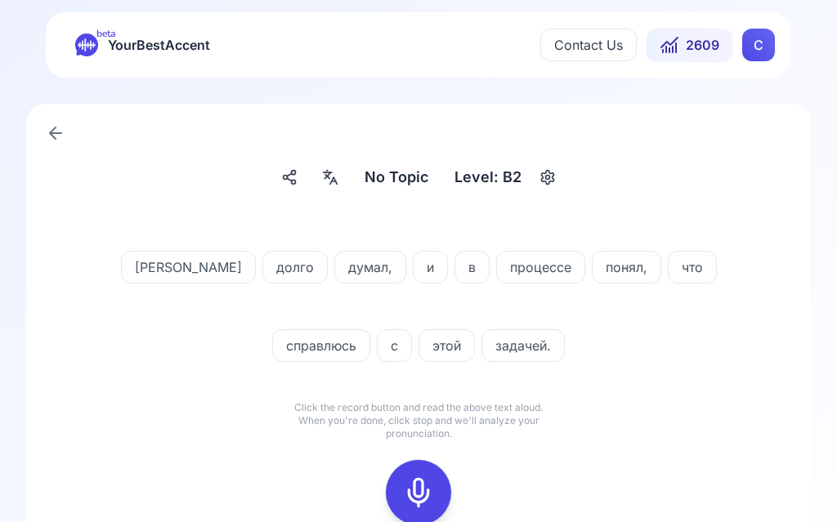
click at [427, 485] on icon at bounding box center [418, 492] width 33 height 33
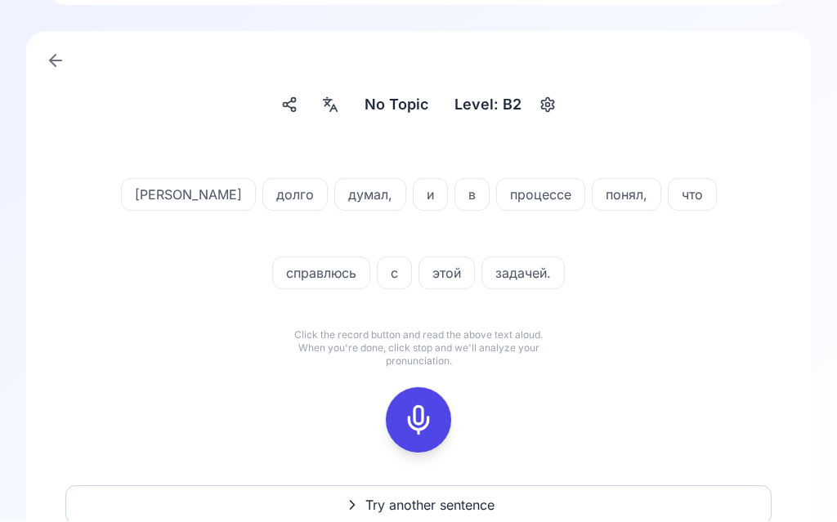
scroll to position [74, 0]
click at [423, 425] on icon at bounding box center [418, 420] width 33 height 33
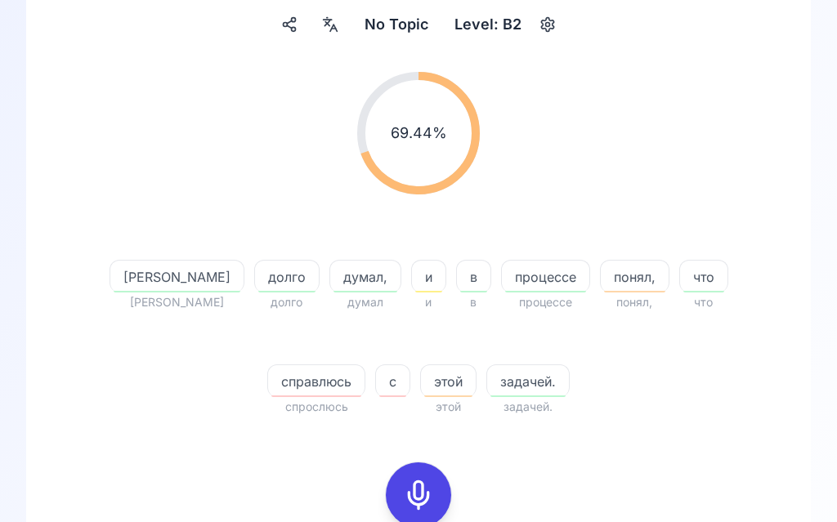
scroll to position [154, 0]
click at [329, 386] on span "справлюсь" at bounding box center [316, 382] width 96 height 20
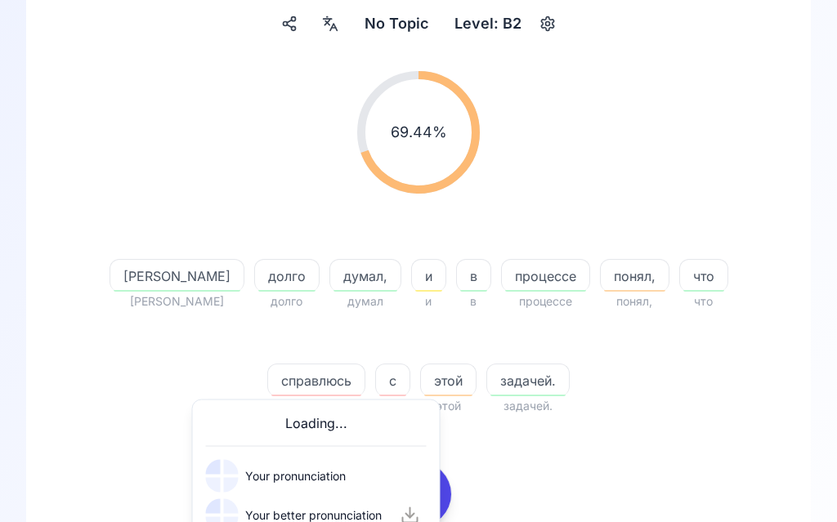
scroll to position [154, 0]
click at [236, 518] on div at bounding box center [231, 524] width 15 height 15
click at [230, 520] on button at bounding box center [222, 515] width 33 height 33
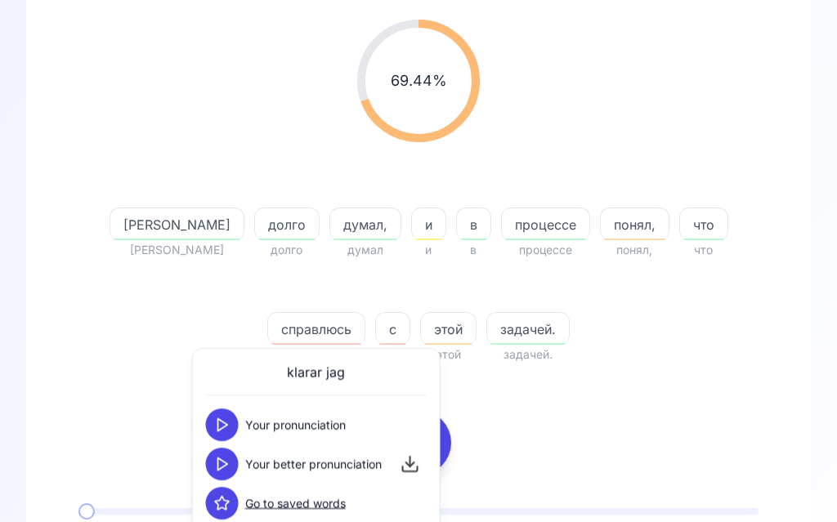
scroll to position [205, 0]
click at [639, 400] on div "69.44 % 69.44 % Я Я долго долго думал, думал и и в в процессе процессе понял, п…" at bounding box center [418, 330] width 706 height 646
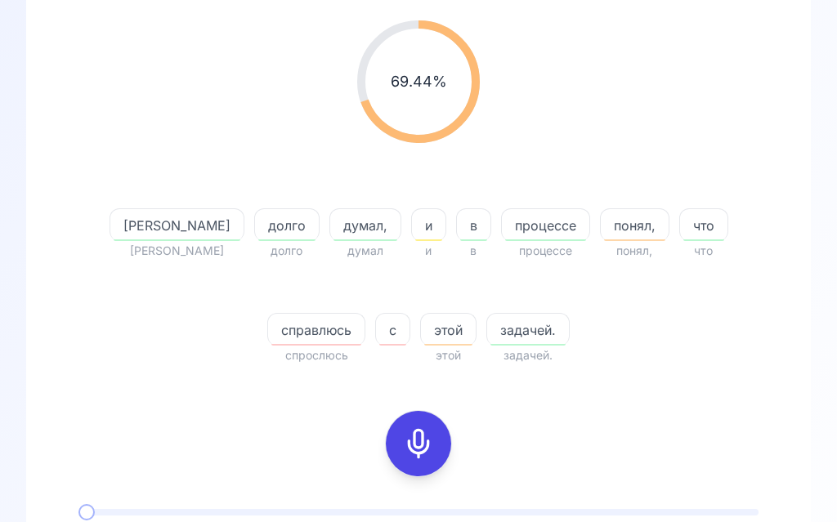
click at [426, 439] on icon at bounding box center [418, 443] width 33 height 33
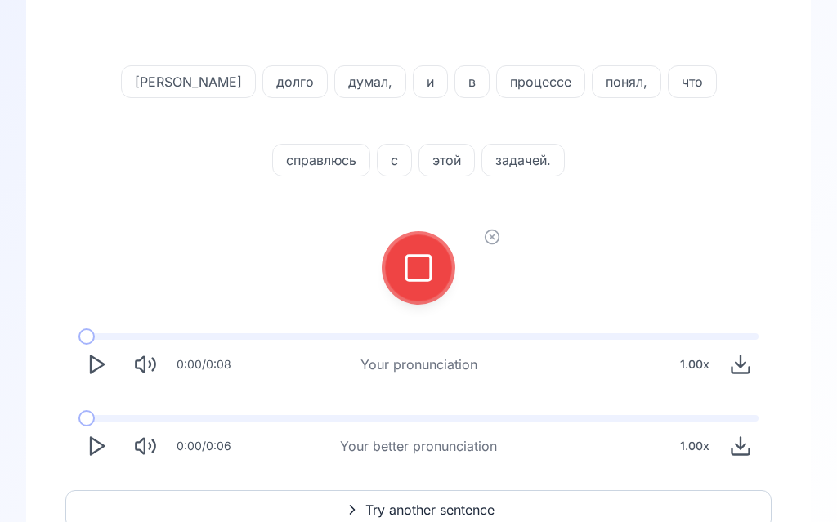
click at [430, 278] on rect at bounding box center [418, 268] width 25 height 25
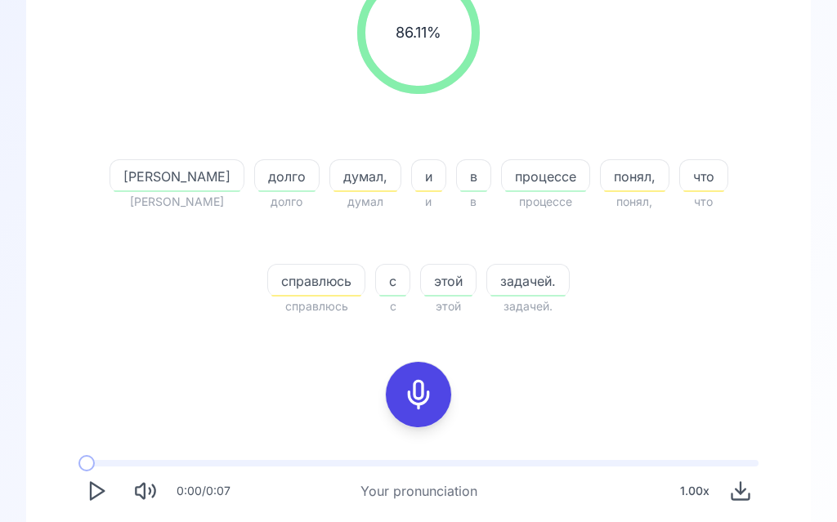
scroll to position [394, 0]
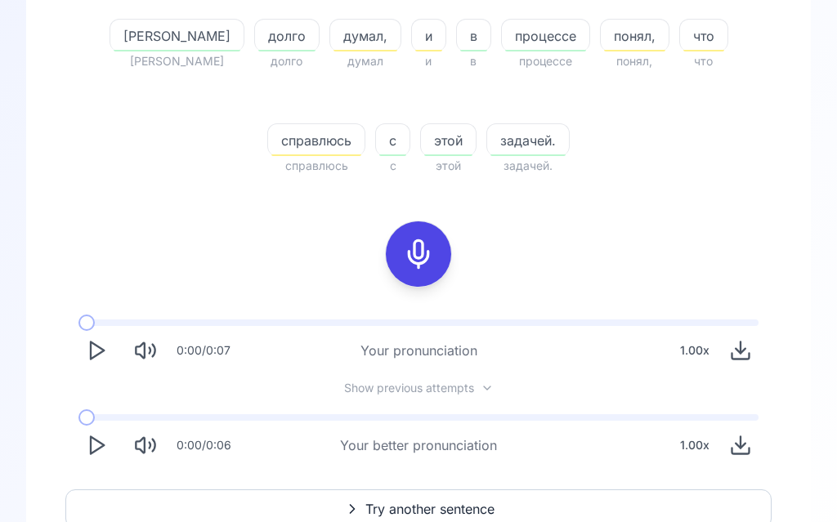
click at [106, 450] on icon "Play" at bounding box center [96, 446] width 23 height 23
click at [441, 512] on span "Try another sentence" at bounding box center [429, 510] width 129 height 20
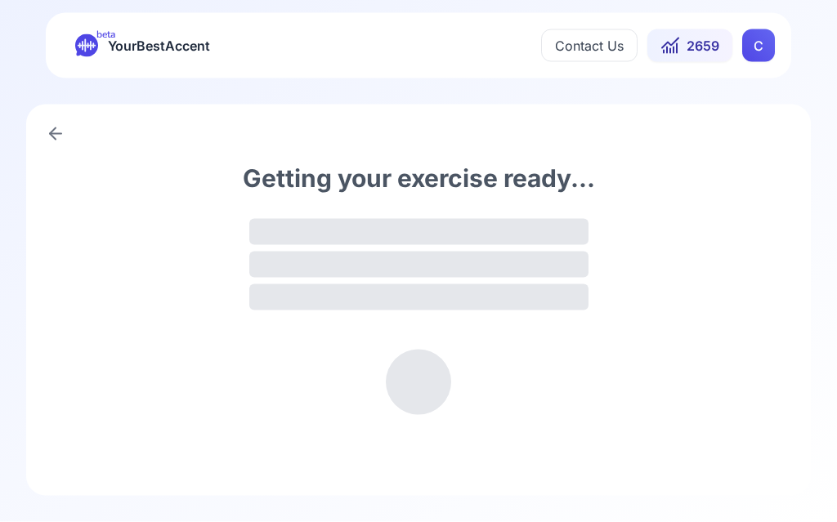
scroll to position [1, 0]
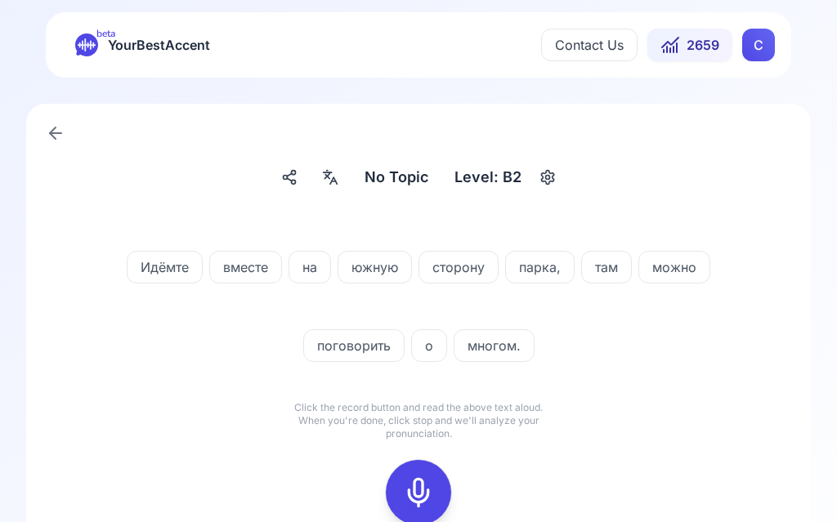
click at [422, 485] on icon at bounding box center [418, 492] width 33 height 33
click at [427, 503] on icon at bounding box center [418, 492] width 33 height 33
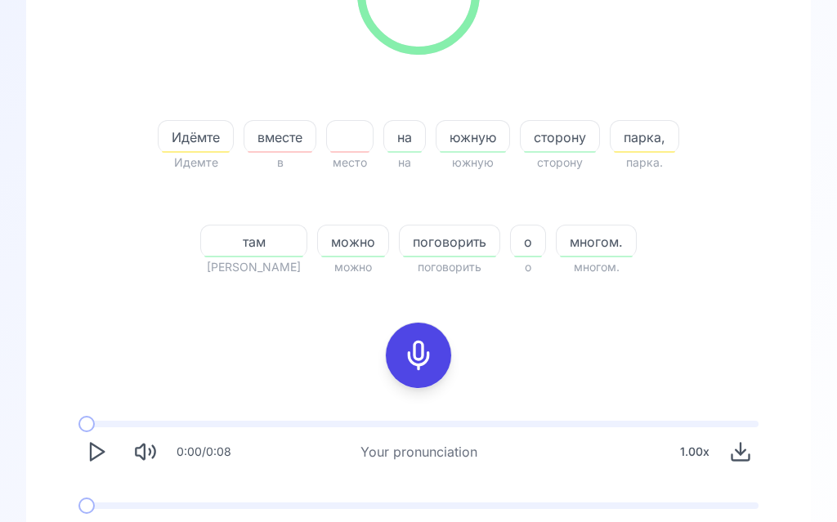
scroll to position [338, 0]
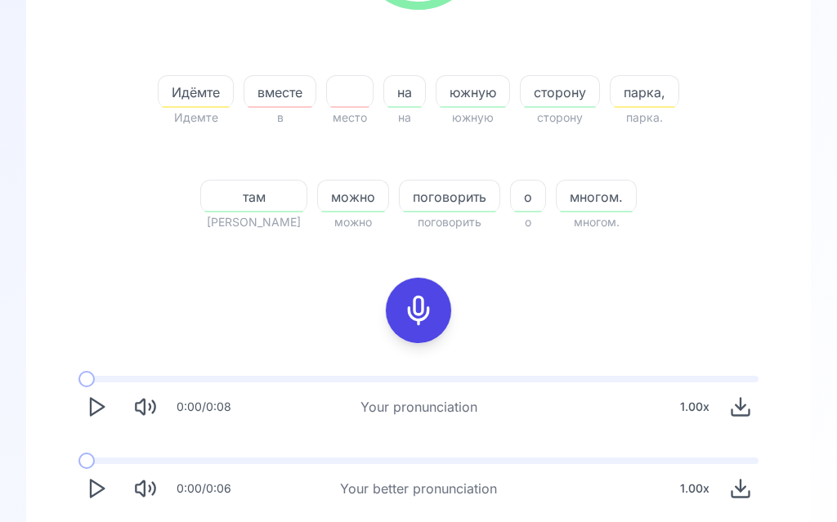
click at [102, 490] on polygon "Play" at bounding box center [97, 489] width 13 height 17
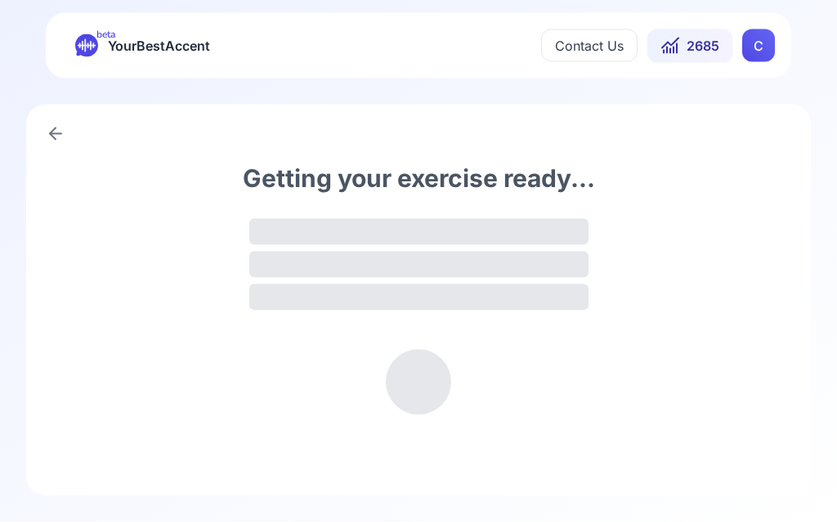
scroll to position [1, 0]
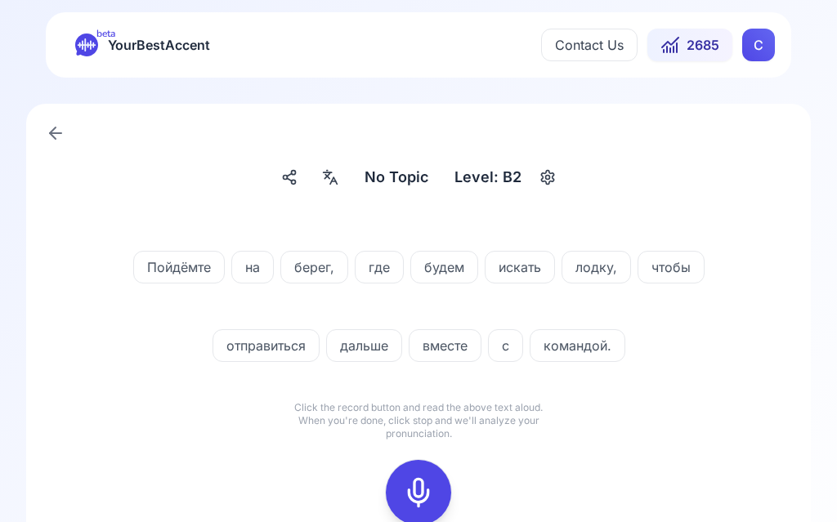
click at [343, 182] on div at bounding box center [329, 177] width 29 height 26
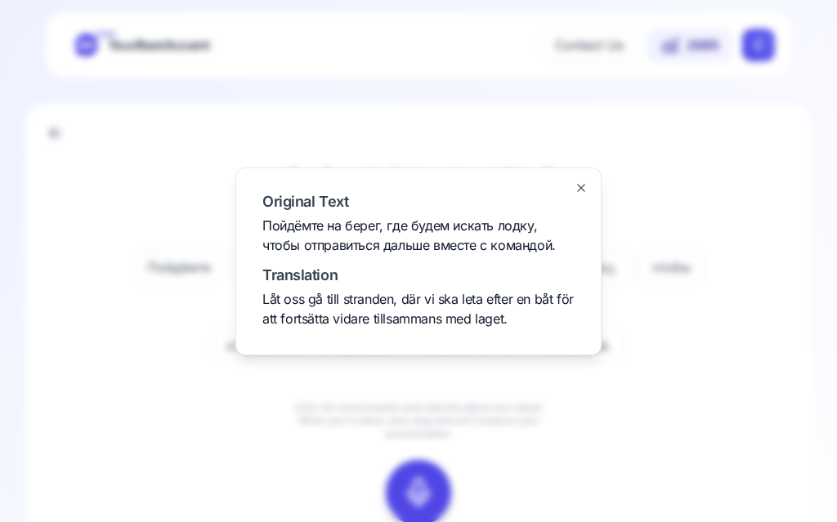
click at [194, 483] on div at bounding box center [418, 261] width 837 height 522
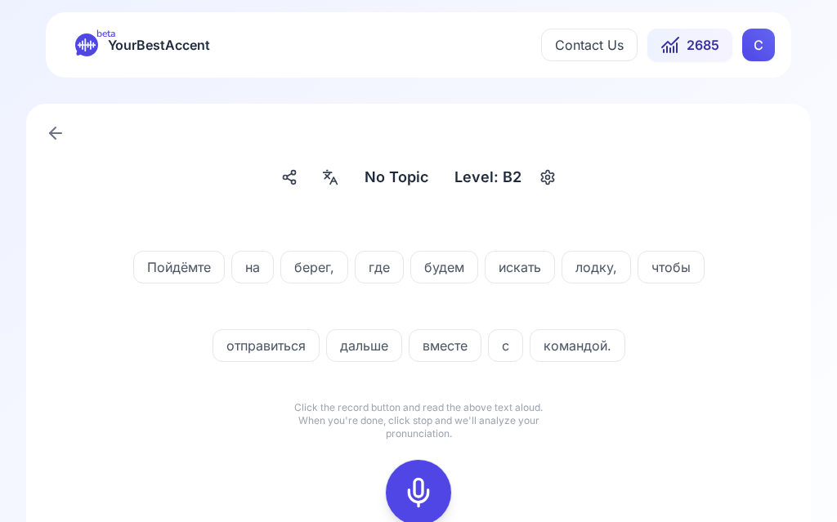
click at [419, 488] on icon at bounding box center [418, 492] width 33 height 33
click at [434, 502] on div at bounding box center [418, 492] width 39 height 65
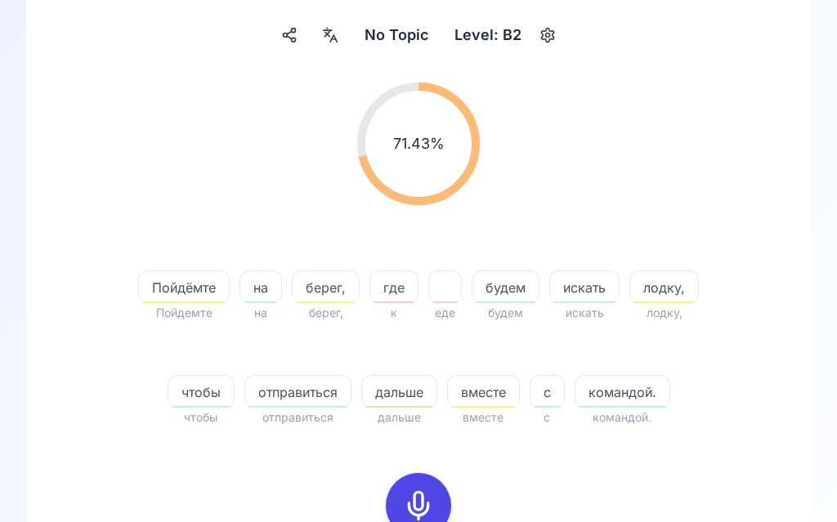
scroll to position [145, 0]
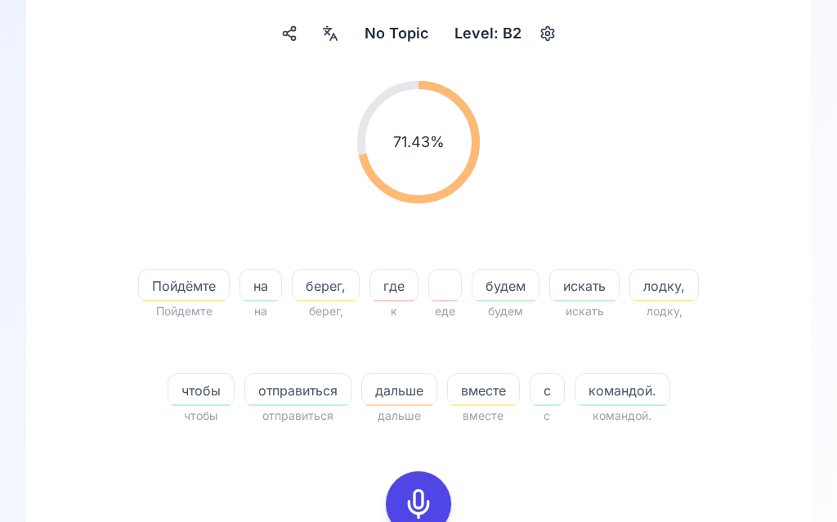
click at [405, 398] on span "дальше" at bounding box center [399, 391] width 74 height 20
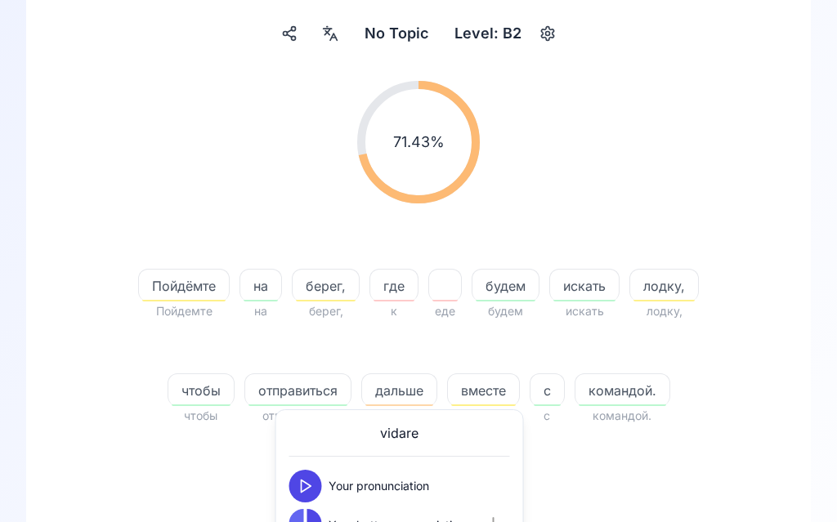
click at [317, 492] on button at bounding box center [305, 486] width 33 height 33
click at [315, 521] on button at bounding box center [305, 525] width 33 height 33
click at [311, 521] on icon at bounding box center [305, 525] width 16 height 16
click at [652, 521] on div "71.43 % 71.43 % Пойдёмте Пойдемте на на берег, берег, где к еде будем будем иск…" at bounding box center [418, 391] width 706 height 646
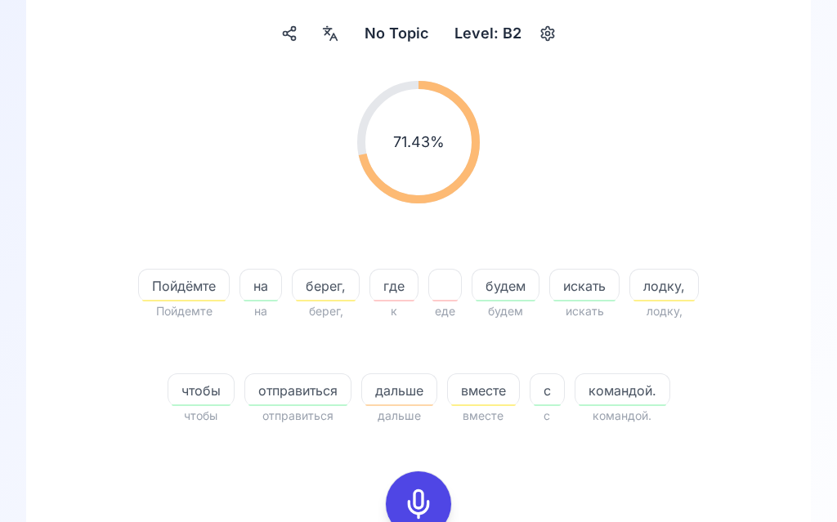
click at [420, 498] on icon at bounding box center [418, 504] width 33 height 33
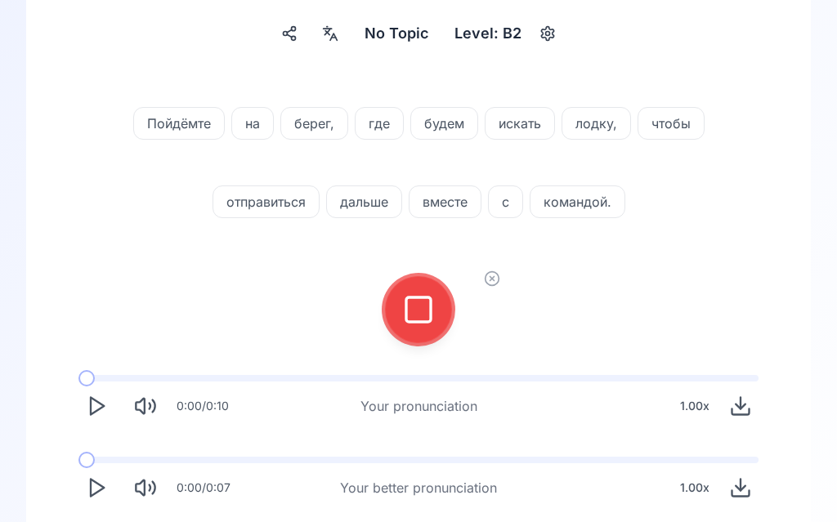
click at [426, 302] on icon at bounding box center [418, 309] width 33 height 33
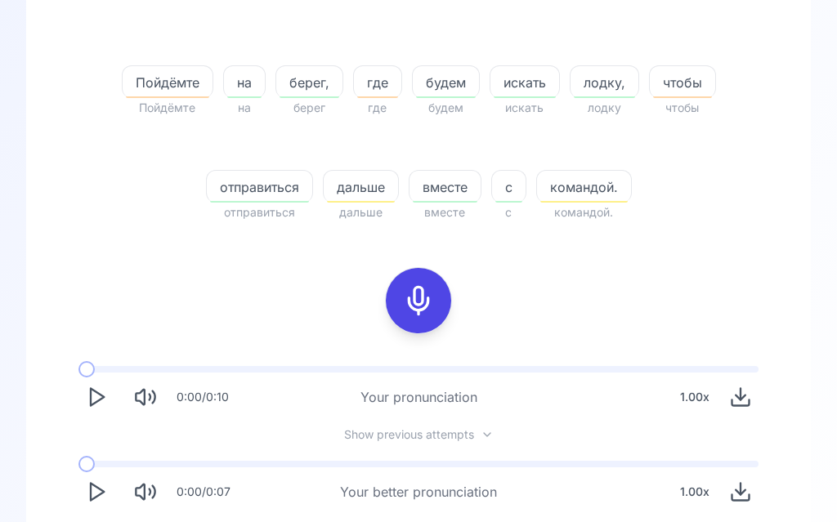
click at [107, 496] on icon "Play" at bounding box center [96, 492] width 23 height 23
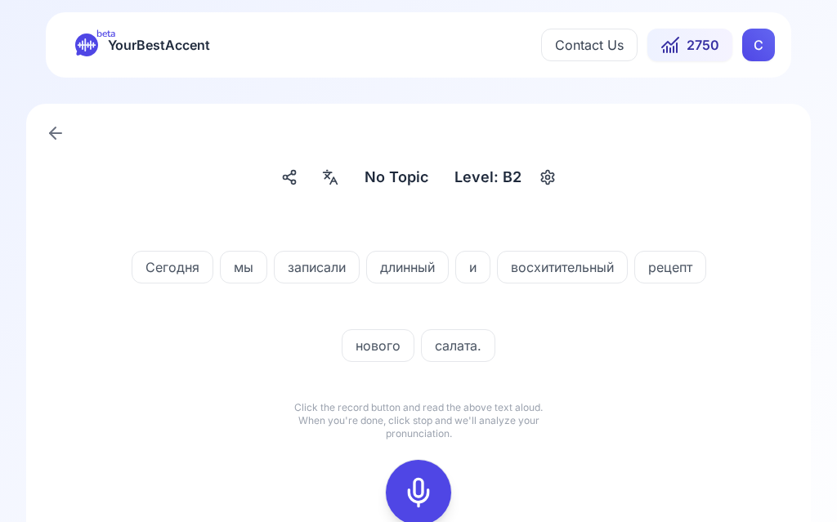
scroll to position [1, 0]
click at [431, 494] on rect at bounding box center [418, 493] width 25 height 25
click at [410, 506] on icon at bounding box center [418, 492] width 33 height 33
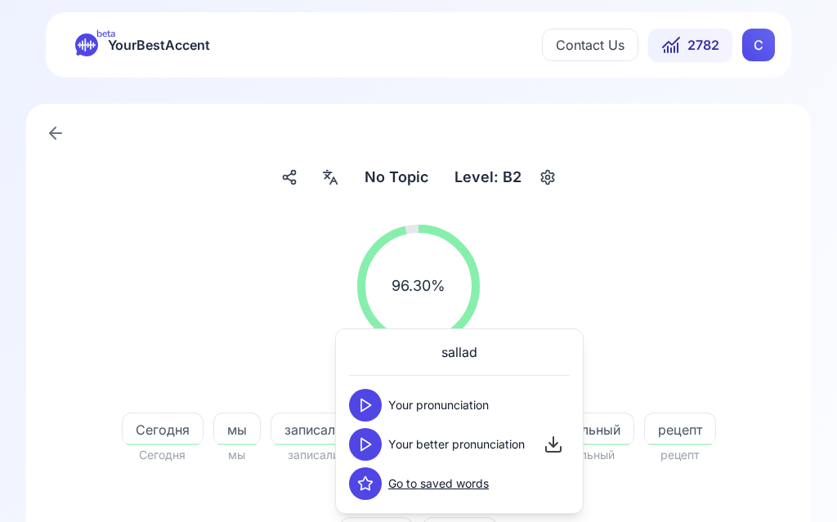
click at [378, 453] on button at bounding box center [365, 444] width 33 height 33
click at [683, 264] on div "96.30 % 96.30 %" at bounding box center [418, 286] width 706 height 149
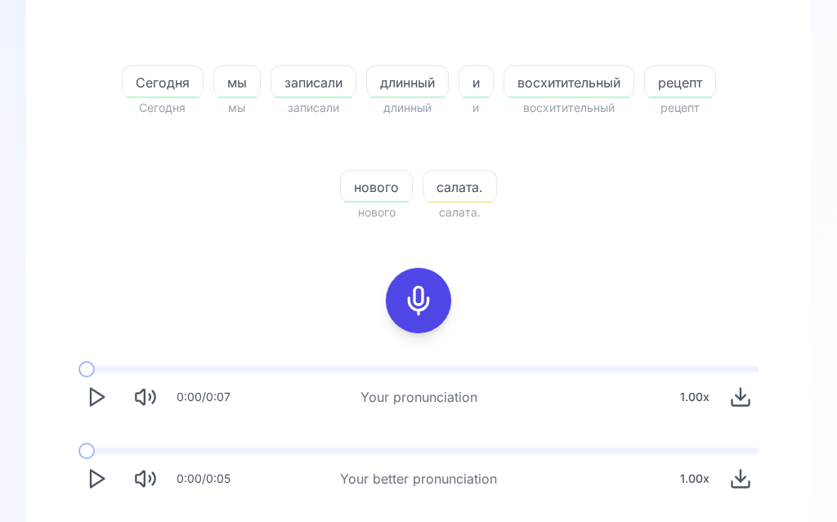
scroll to position [362, 0]
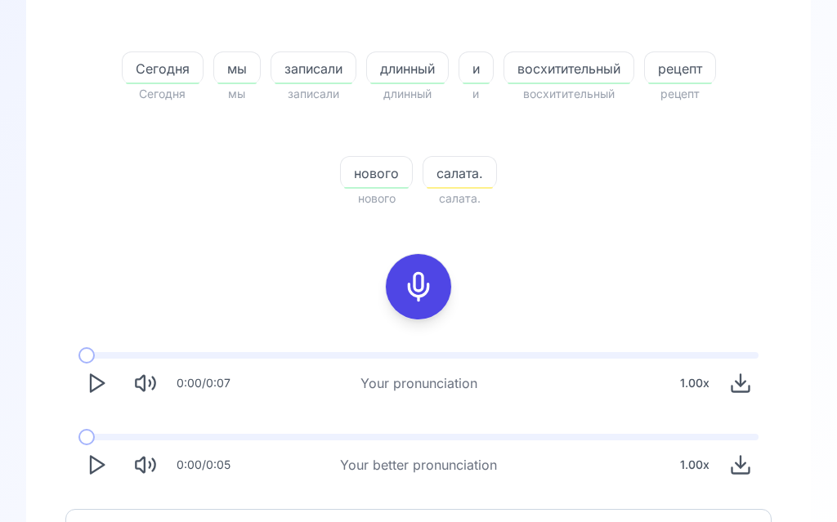
click at [98, 468] on polygon "Play" at bounding box center [97, 465] width 13 height 17
click at [434, 521] on span "Try another sentence" at bounding box center [429, 529] width 129 height 20
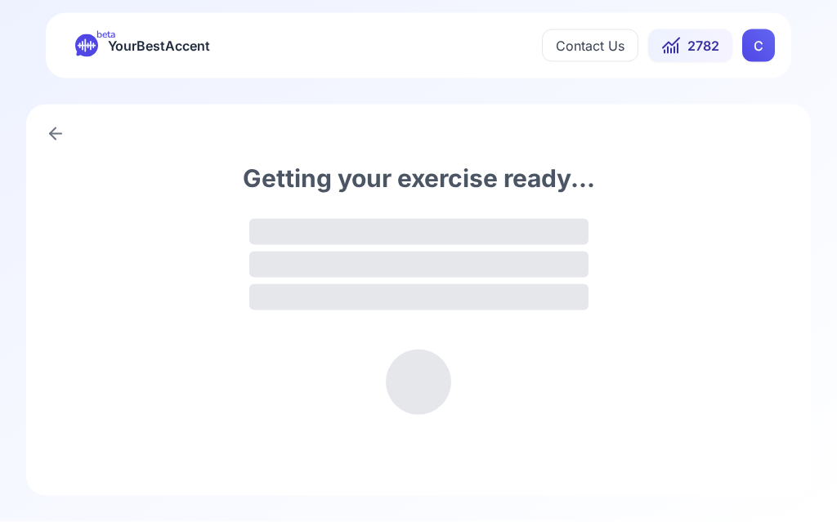
scroll to position [1, 0]
